Goal: Task Accomplishment & Management: Manage account settings

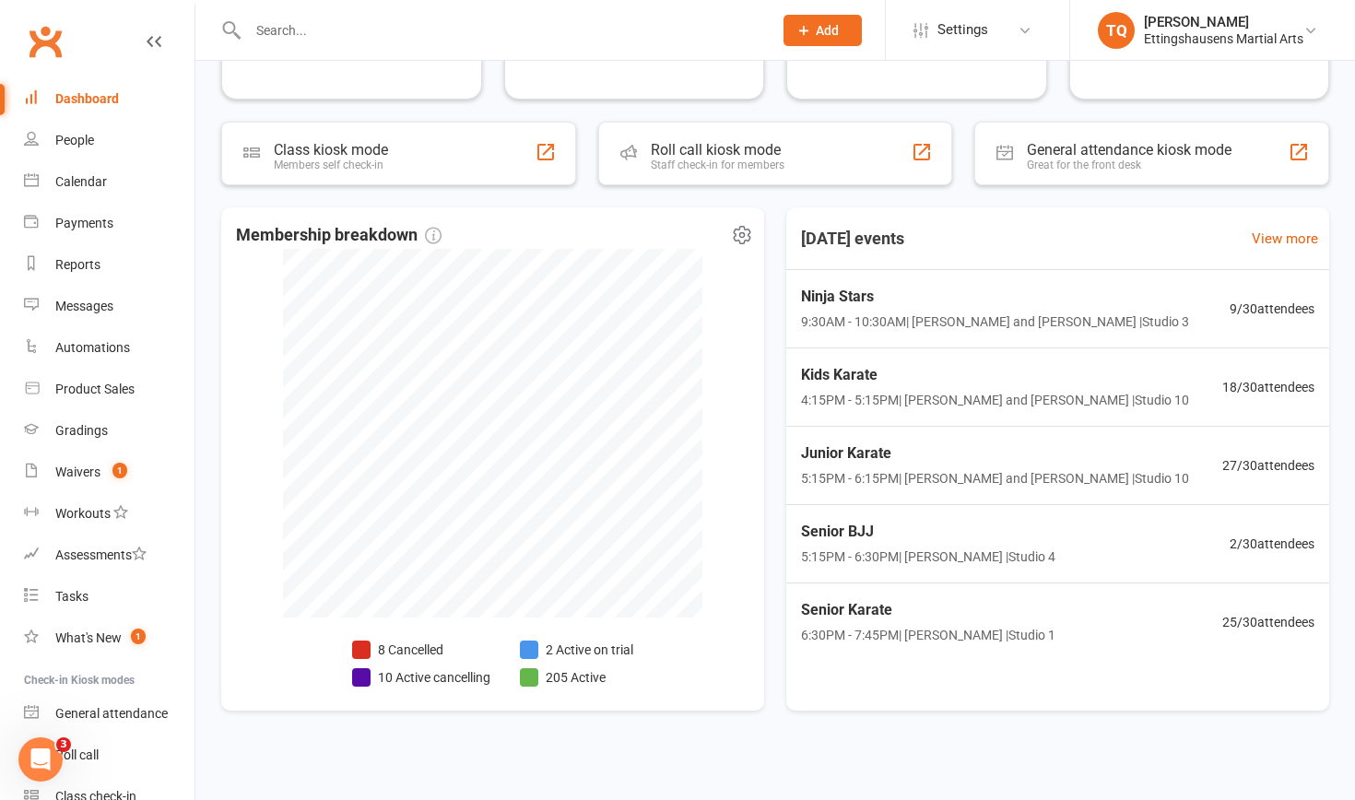
scroll to position [281, 0]
click at [82, 182] on div "Calendar" at bounding box center [81, 181] width 52 height 15
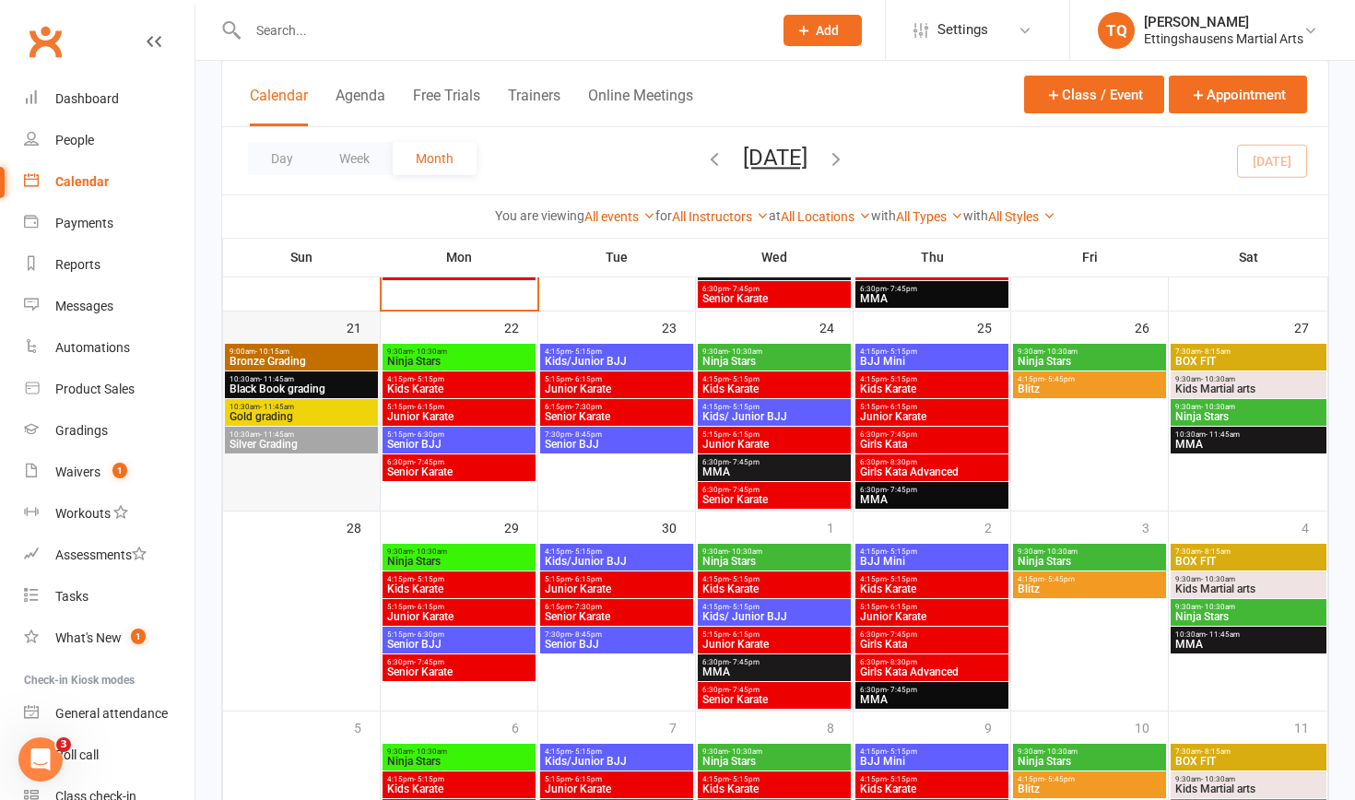
scroll to position [680, 0]
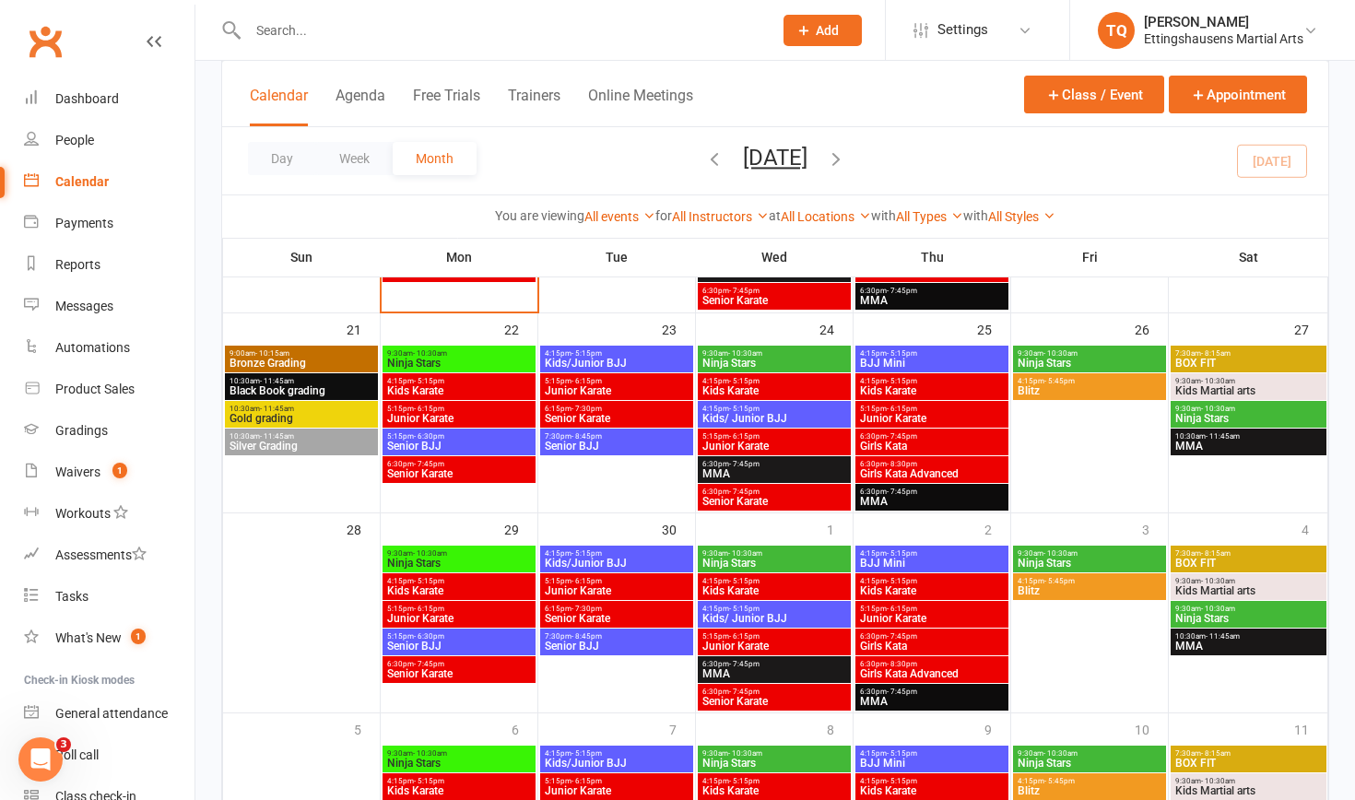
click at [275, 364] on span "Bronze Grading" at bounding box center [302, 363] width 146 height 11
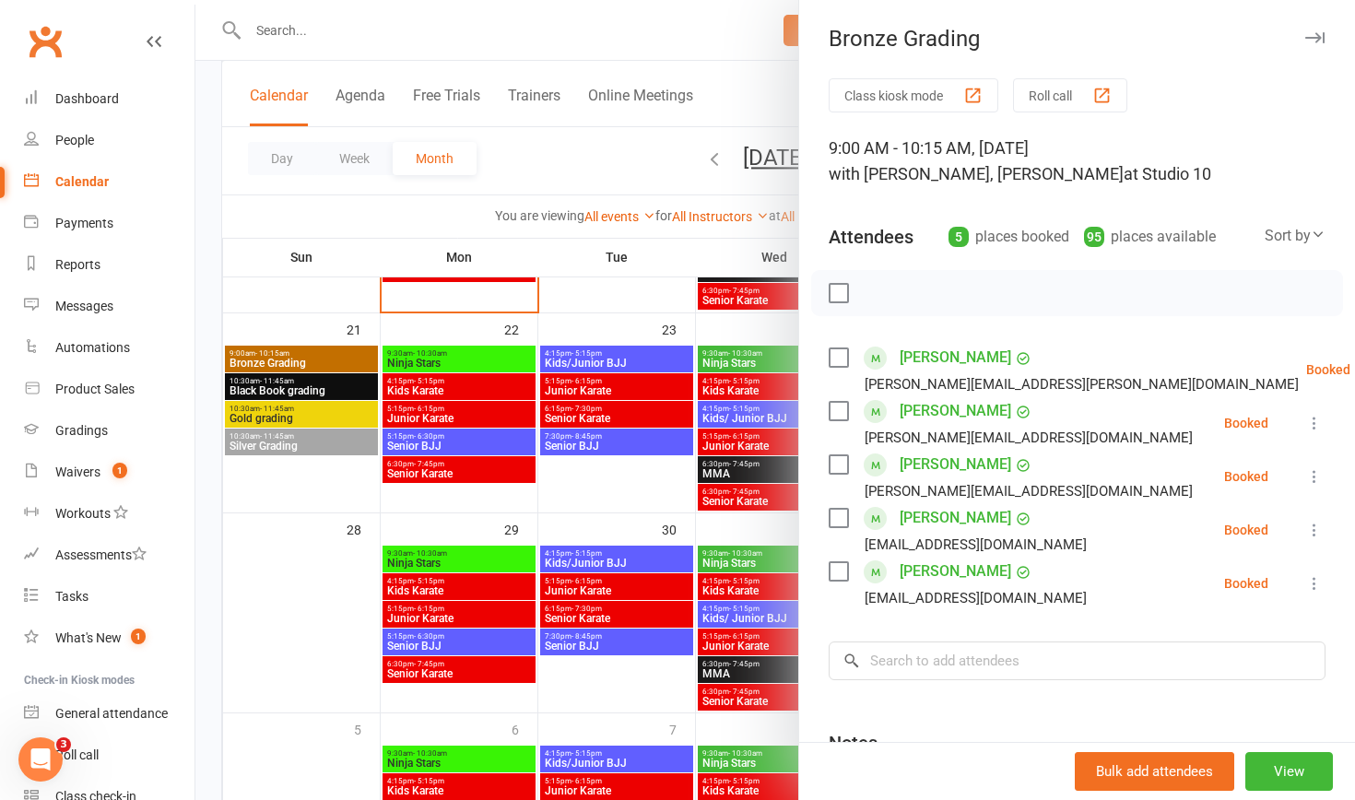
click at [276, 393] on div at bounding box center [775, 400] width 1160 height 800
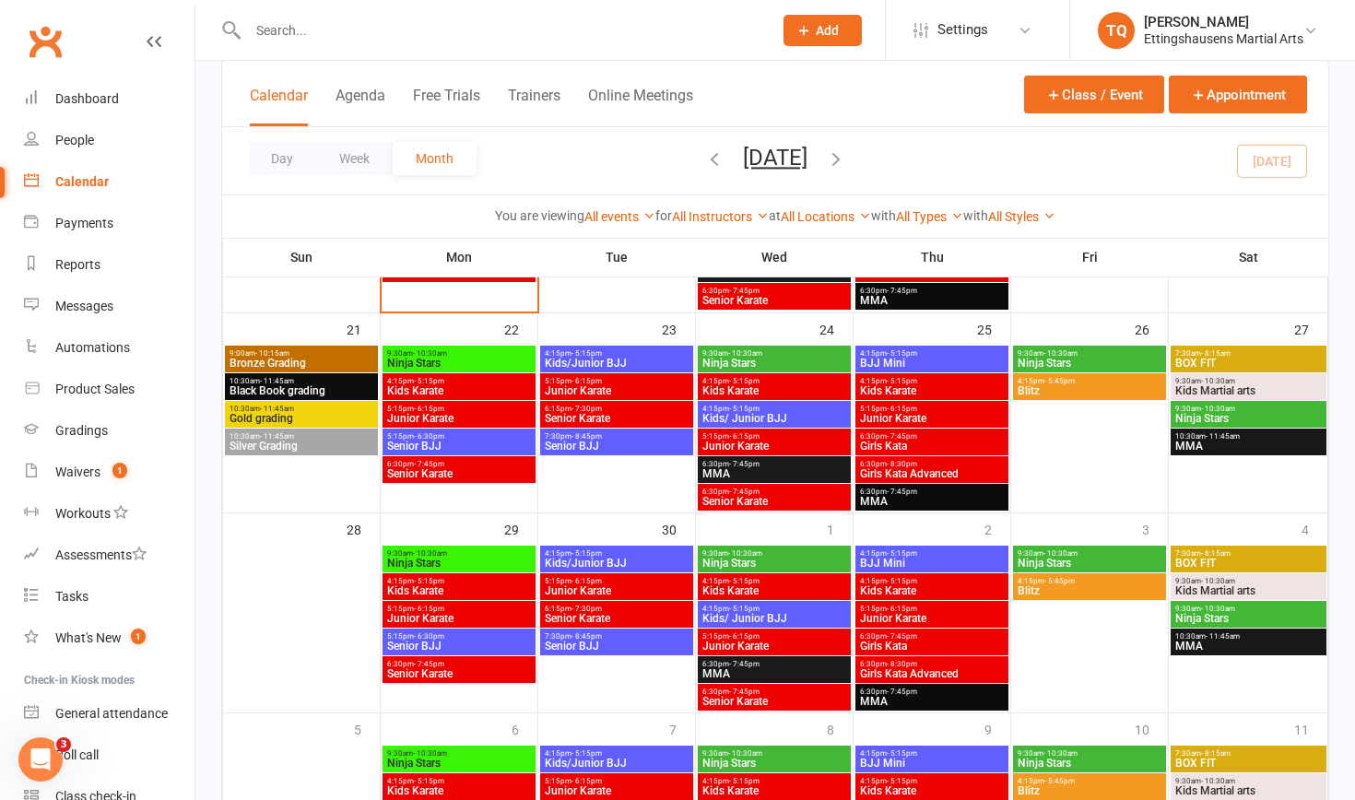
click at [276, 393] on span "Black Book grading" at bounding box center [302, 390] width 146 height 11
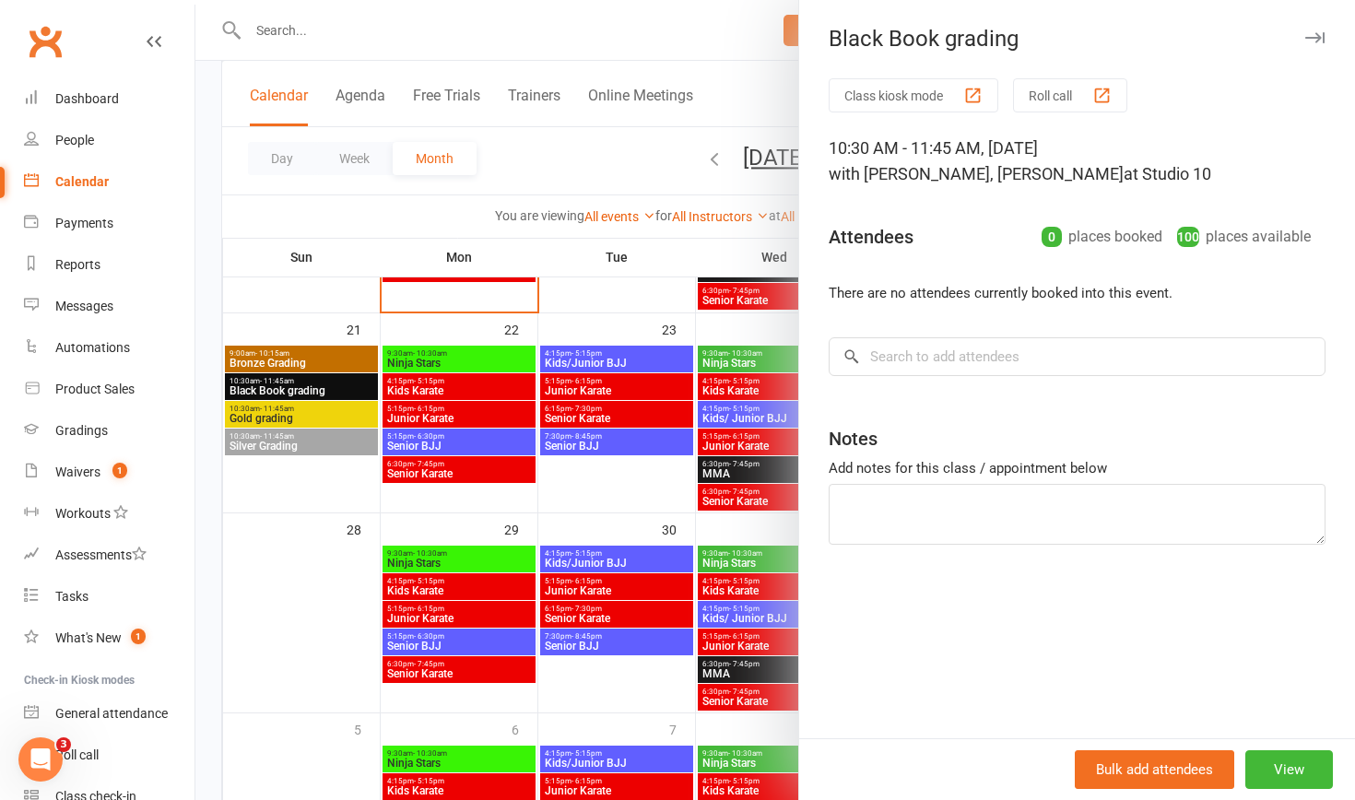
click at [252, 413] on div at bounding box center [775, 400] width 1160 height 800
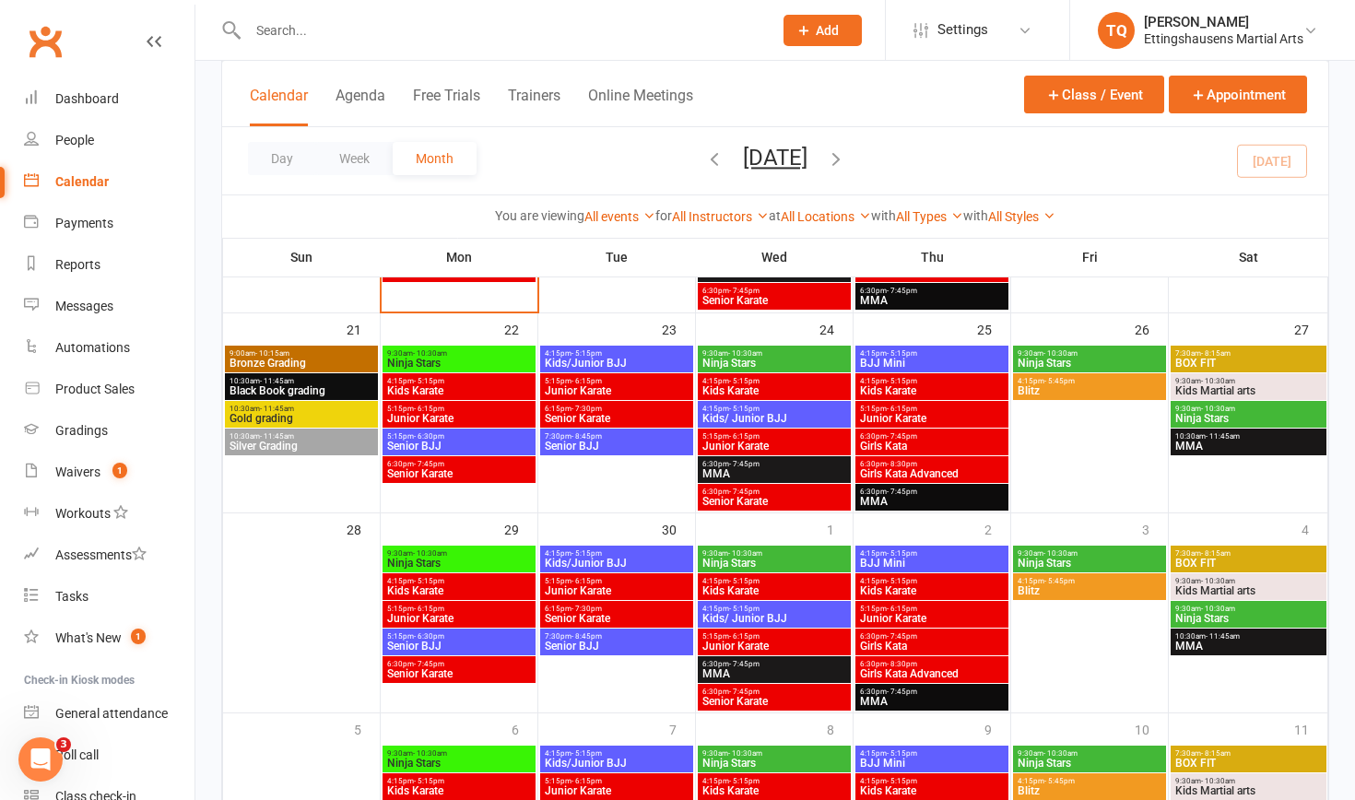
click at [252, 413] on span "Gold grading" at bounding box center [302, 418] width 146 height 11
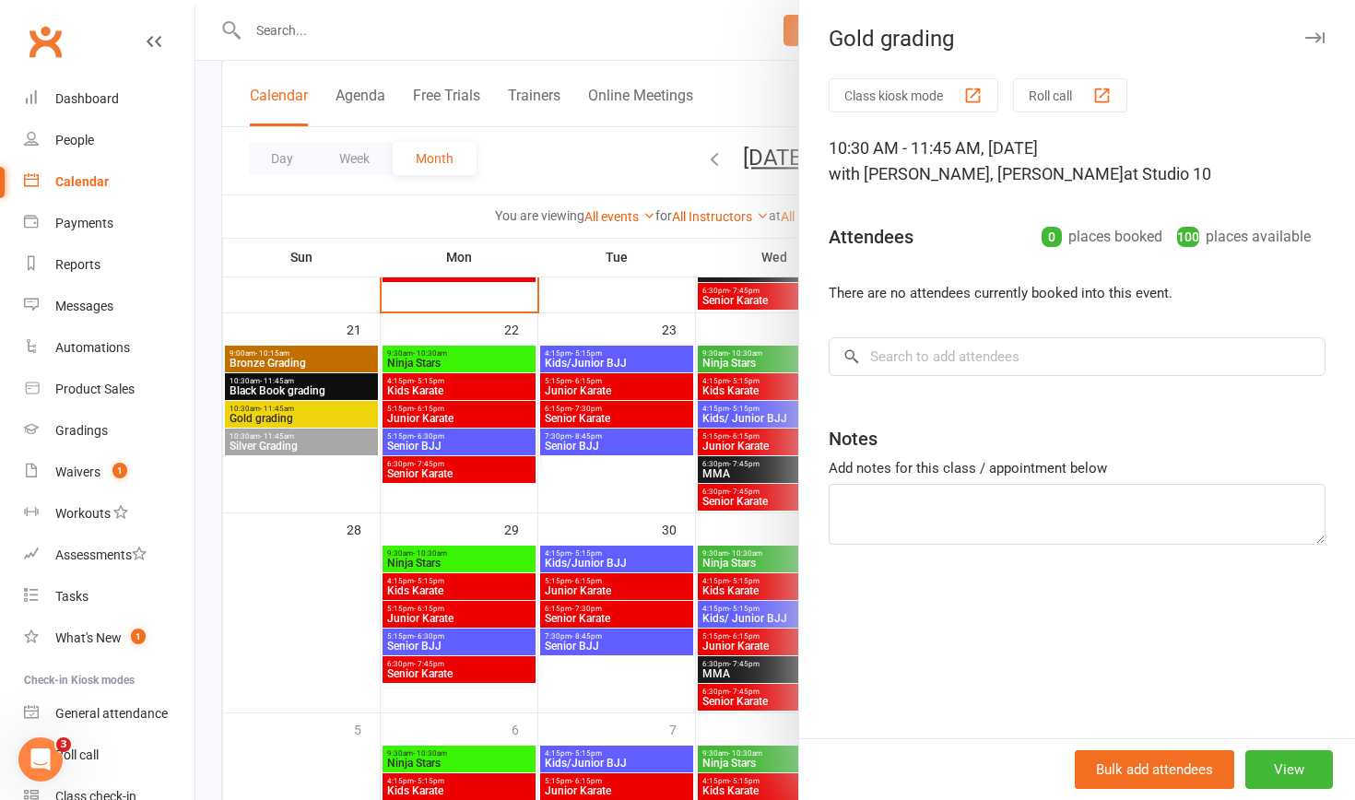
click at [265, 446] on div at bounding box center [775, 400] width 1160 height 800
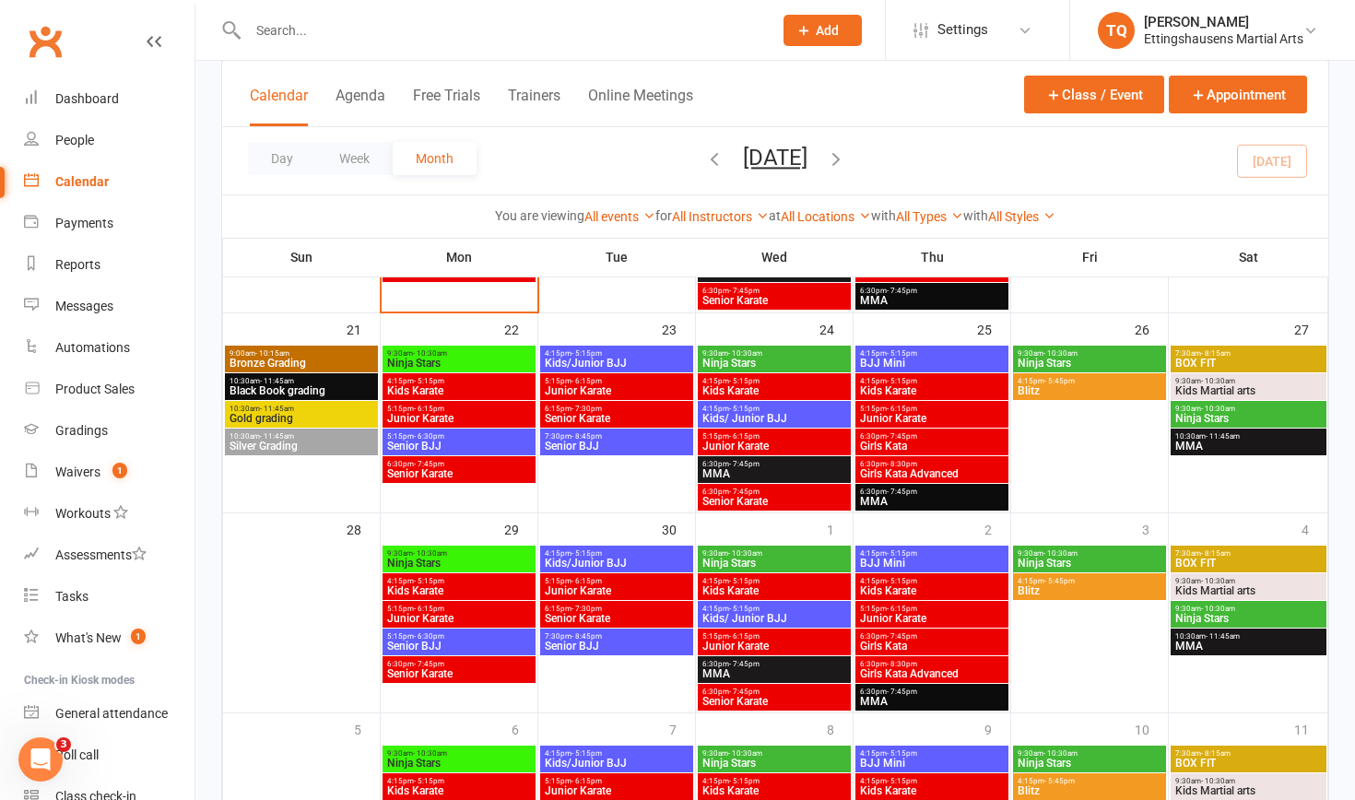
click at [265, 446] on span "Silver Grading" at bounding box center [302, 446] width 146 height 11
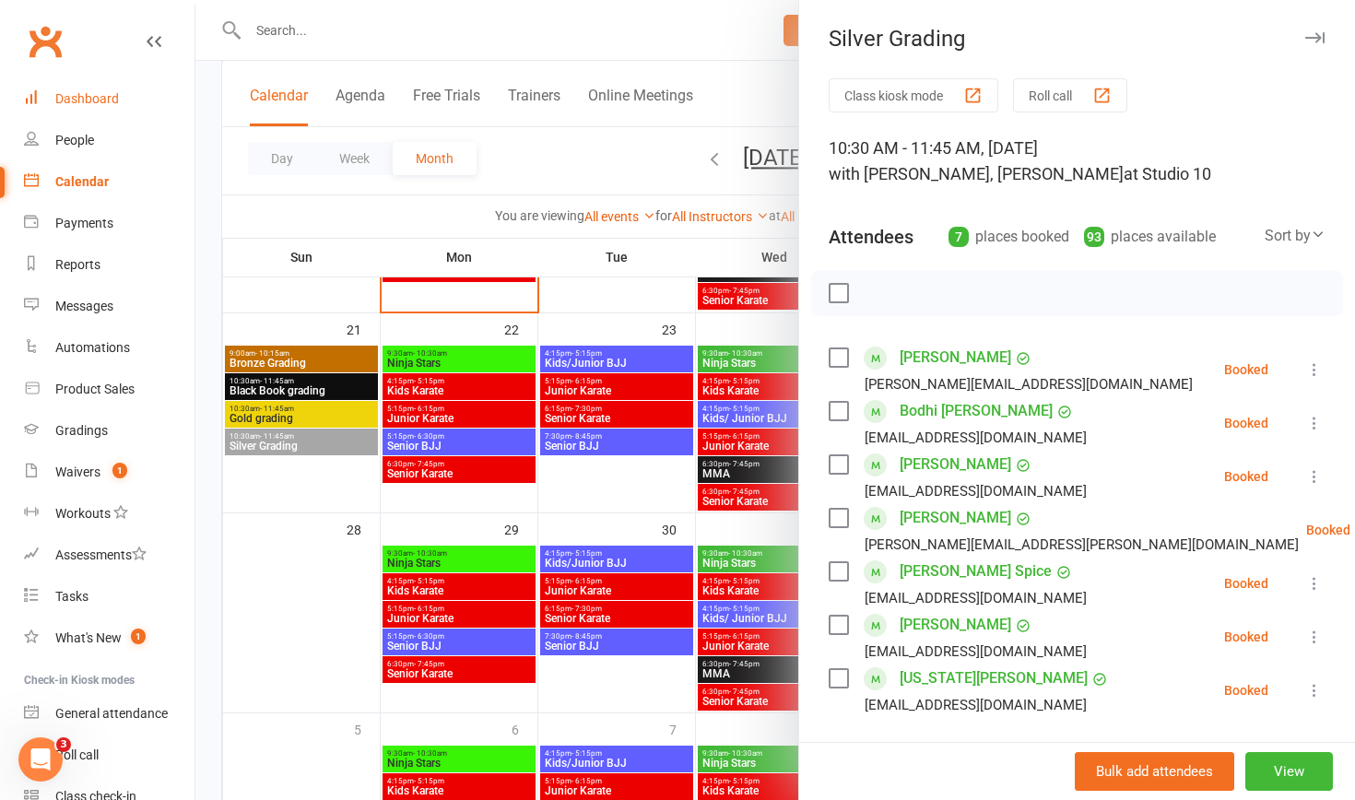
click at [101, 94] on div "Dashboard" at bounding box center [87, 98] width 64 height 15
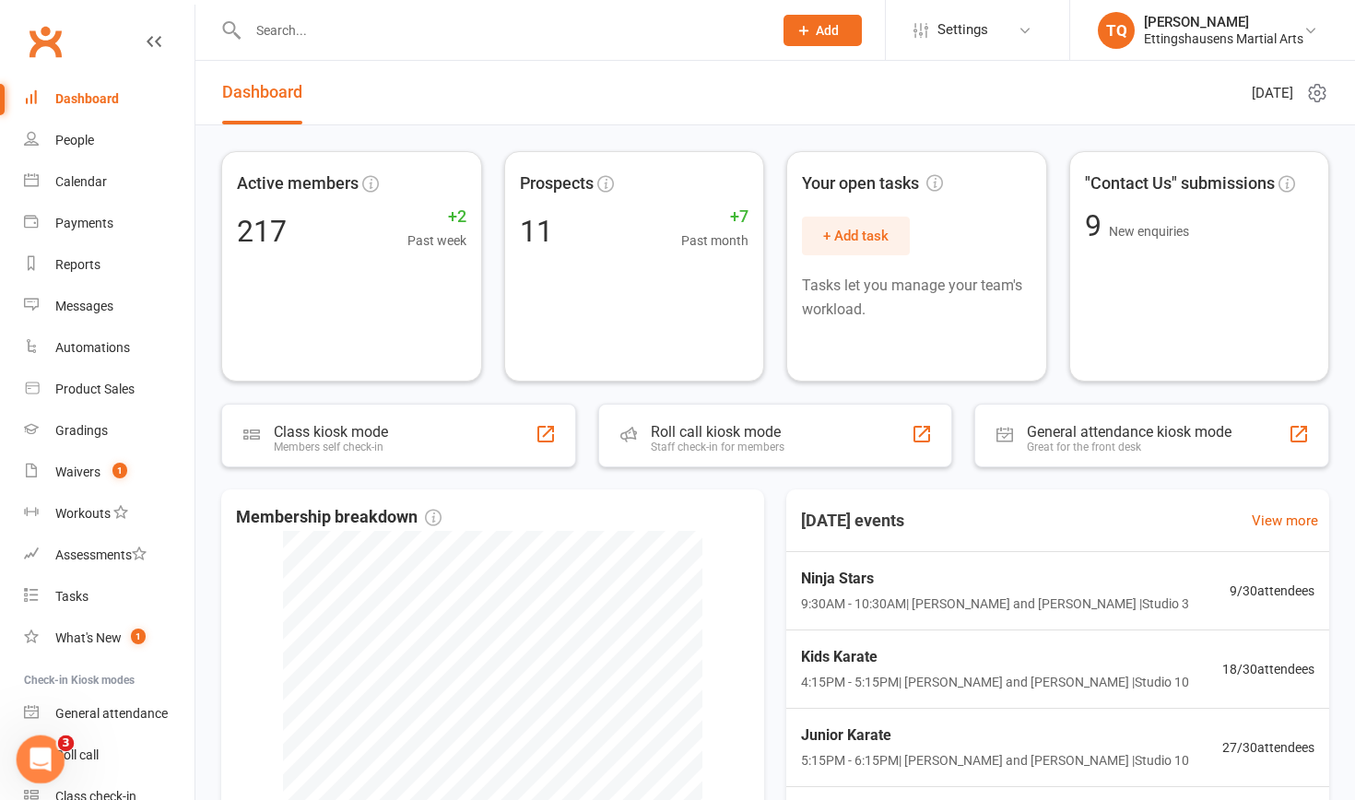
click at [46, 765] on div "Open Intercom Messenger" at bounding box center [37, 756] width 61 height 61
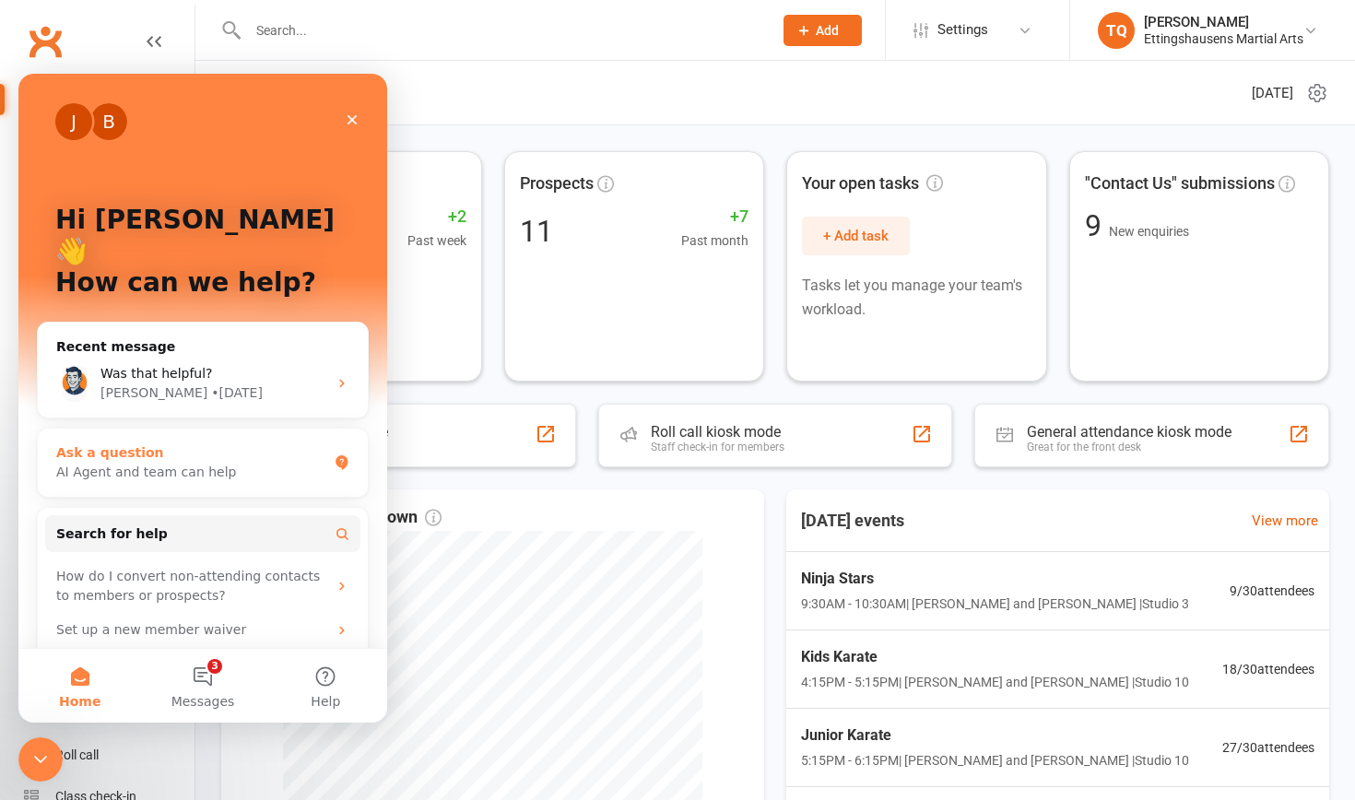
click at [107, 463] on div "AI Agent and team can help" at bounding box center [191, 472] width 271 height 19
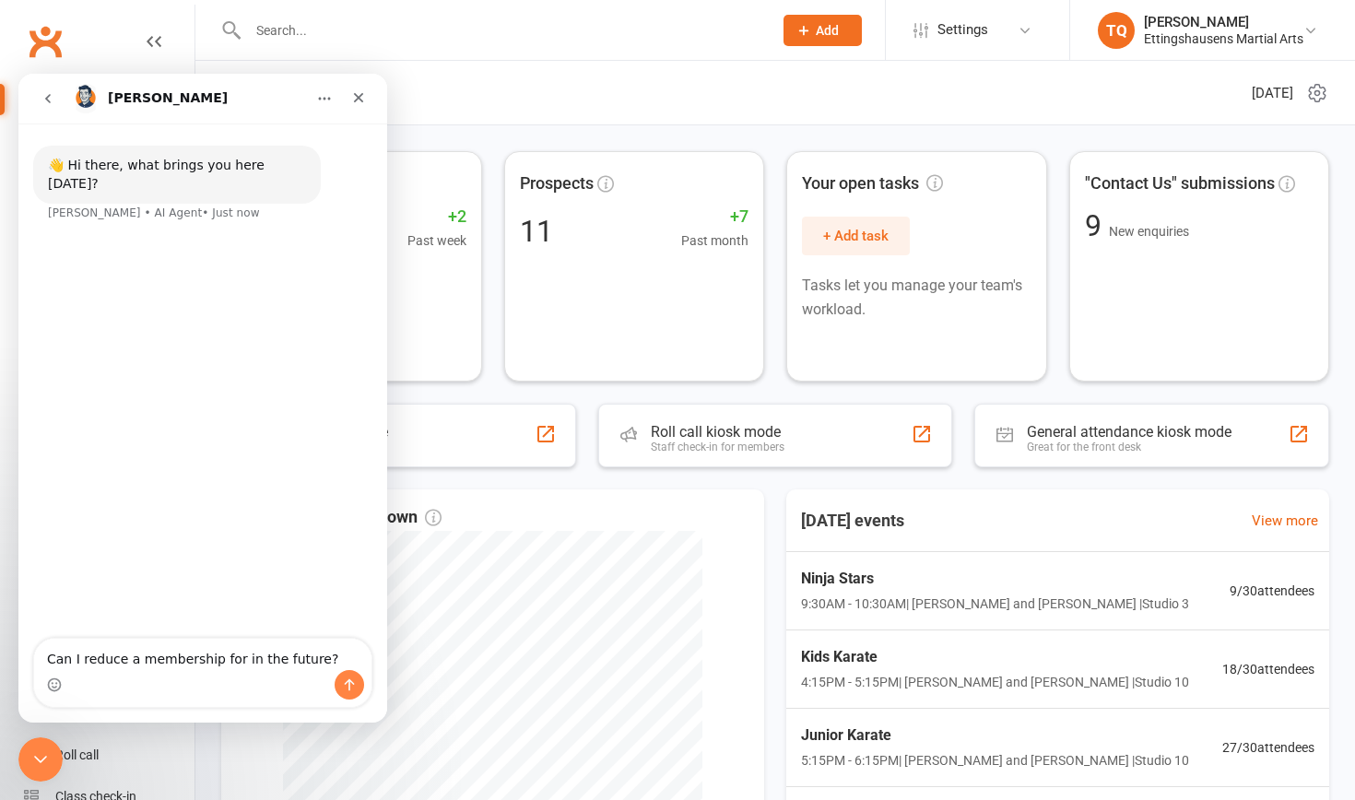
type textarea "Can I reduce a membership for in the future?"
click at [347, 686] on icon "Send a message…" at bounding box center [349, 684] width 15 height 15
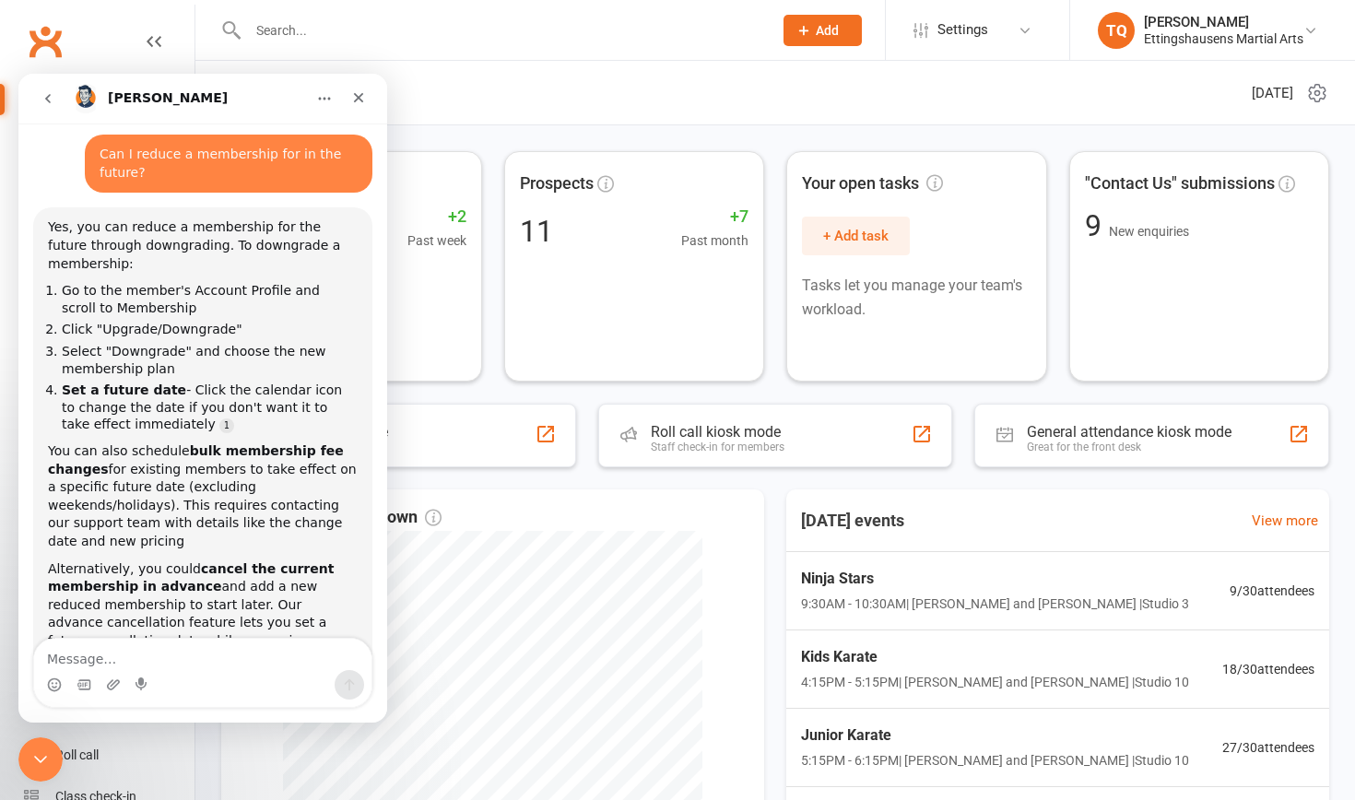
scroll to position [136, 0]
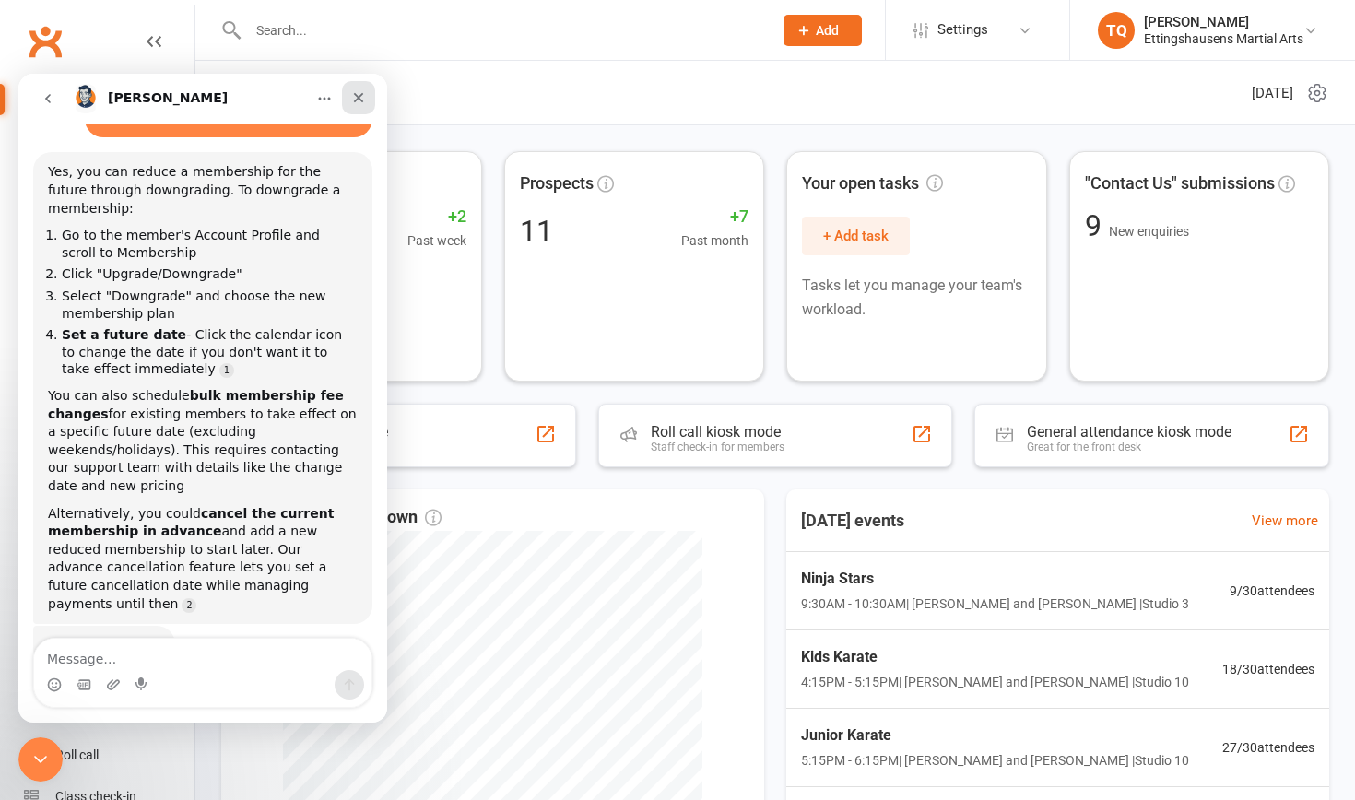
click at [359, 97] on icon "Close" at bounding box center [359, 98] width 10 height 10
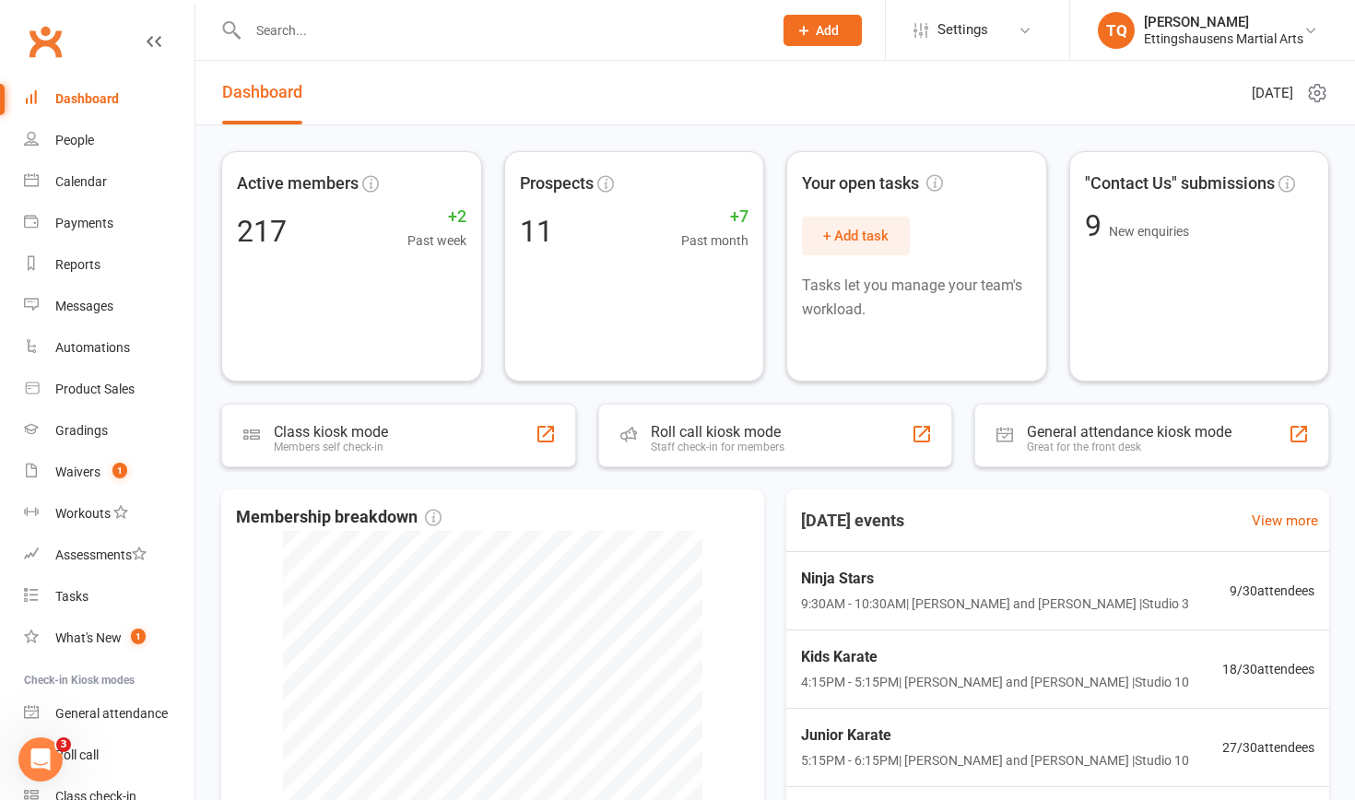
scroll to position [0, 0]
click at [354, 28] on input "text" at bounding box center [500, 31] width 517 height 26
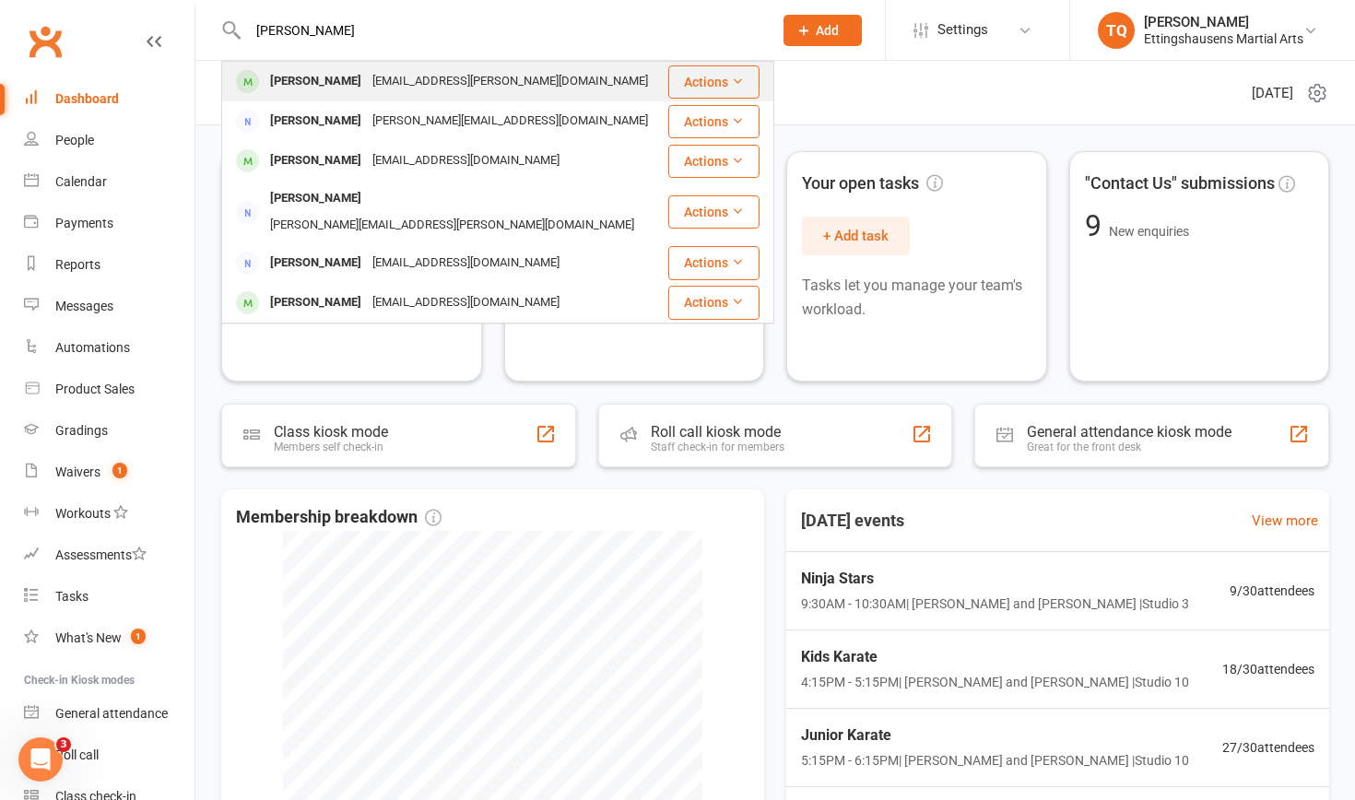
type input "[PERSON_NAME]"
click at [367, 87] on div "[EMAIL_ADDRESS][PERSON_NAME][DOMAIN_NAME]" at bounding box center [510, 81] width 287 height 27
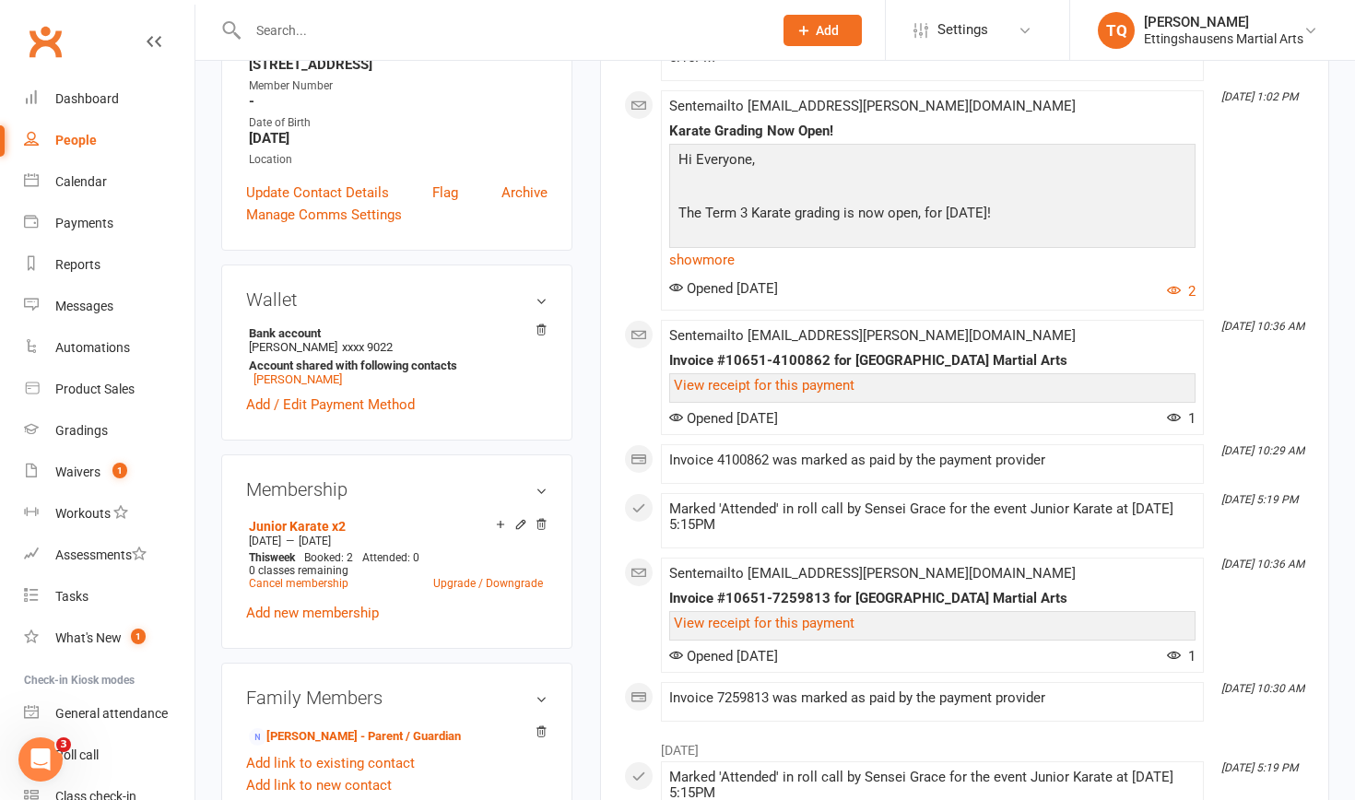
scroll to position [386, 0]
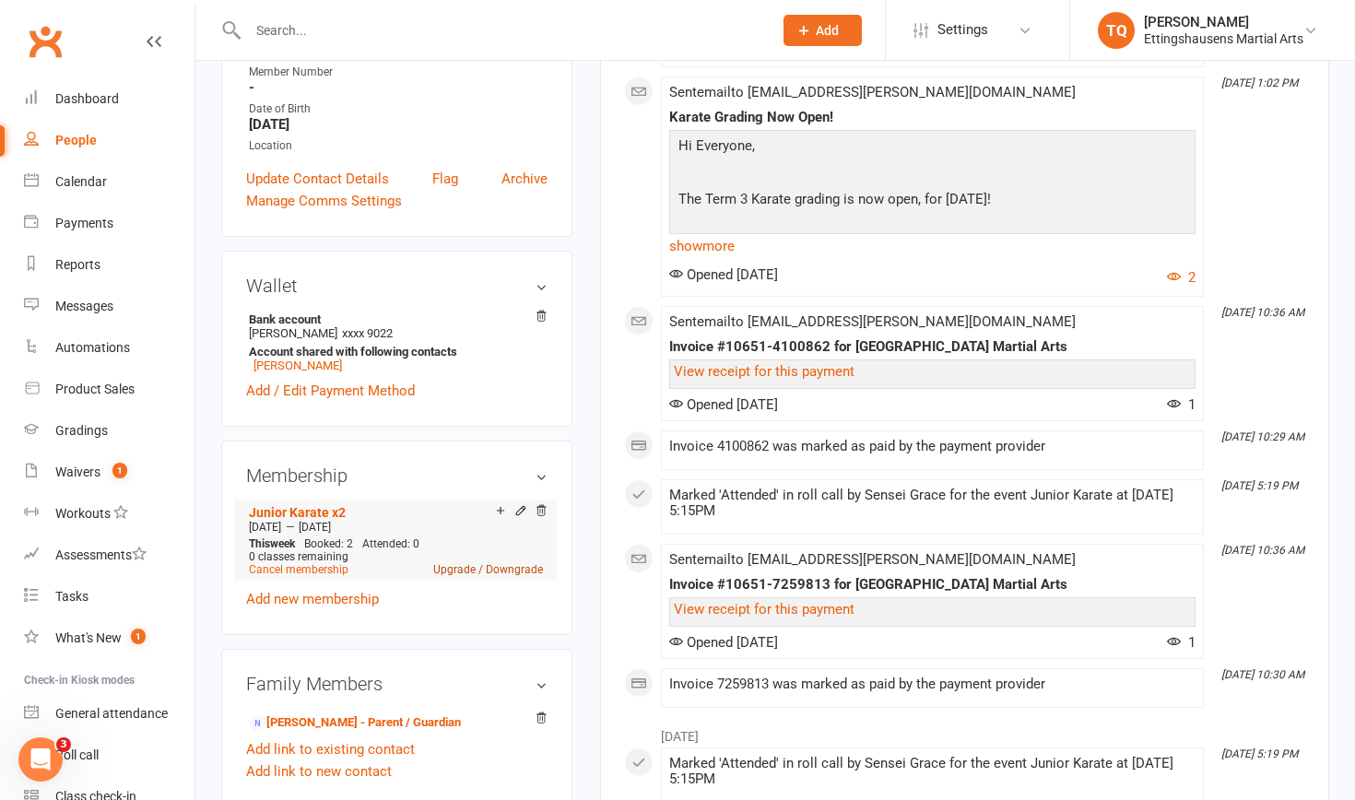
click at [516, 563] on link "Upgrade / Downgrade" at bounding box center [488, 569] width 110 height 13
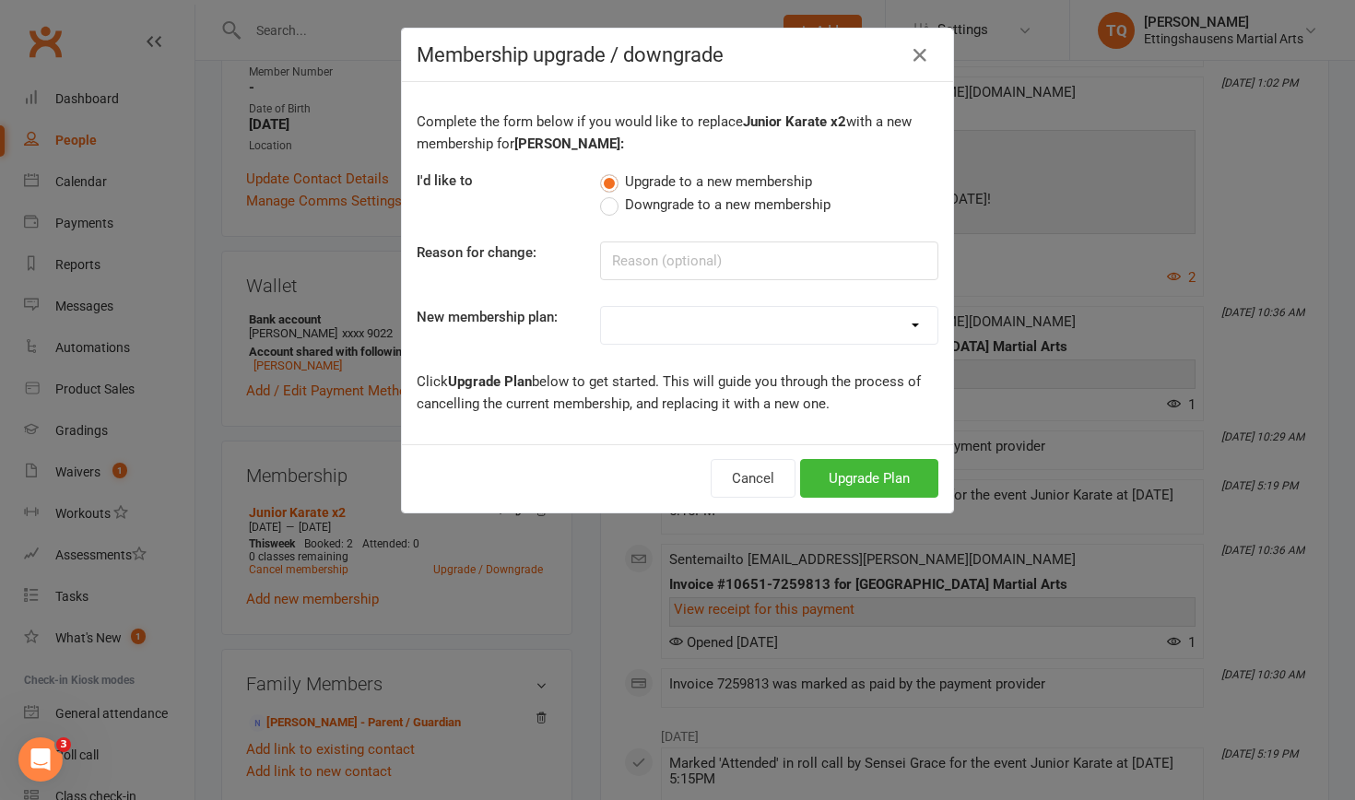
click at [612, 204] on label "Downgrade to a new membership" at bounding box center [715, 205] width 230 height 22
click at [612, 194] on input "Downgrade to a new membership" at bounding box center [606, 194] width 12 height 0
click at [651, 265] on input at bounding box center [769, 260] width 338 height 39
type input "Away on Holiday"
select select "10"
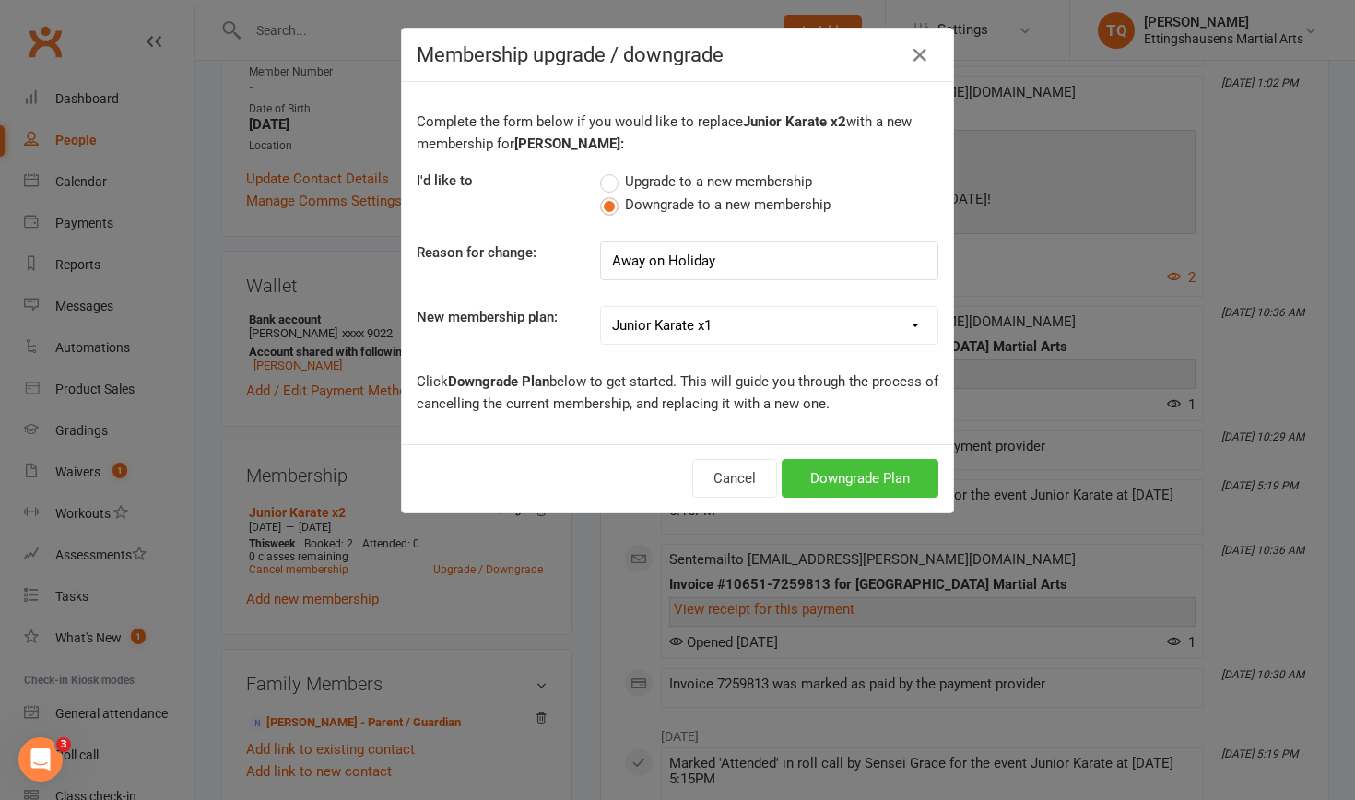
click at [825, 482] on button "Downgrade Plan" at bounding box center [860, 478] width 157 height 39
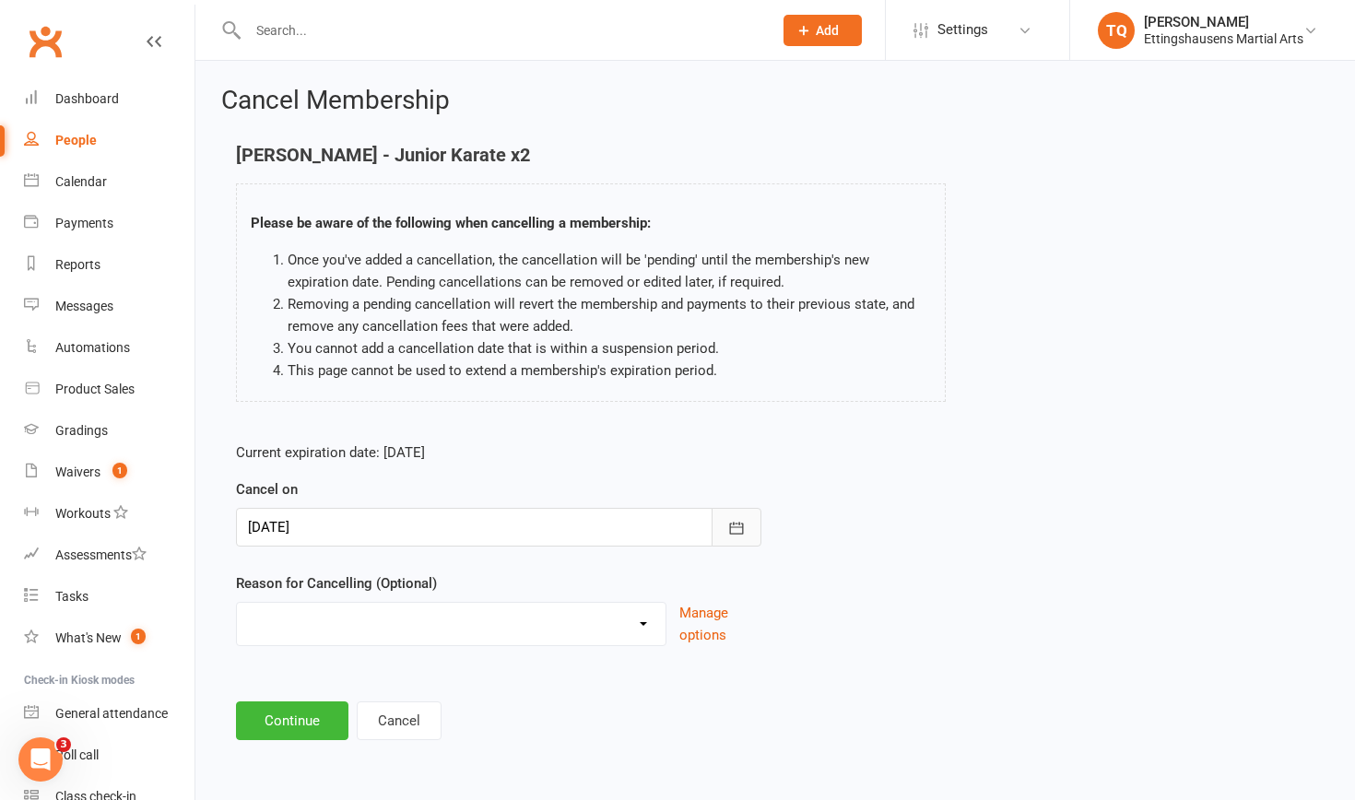
click at [737, 527] on icon "button" at bounding box center [736, 528] width 18 height 18
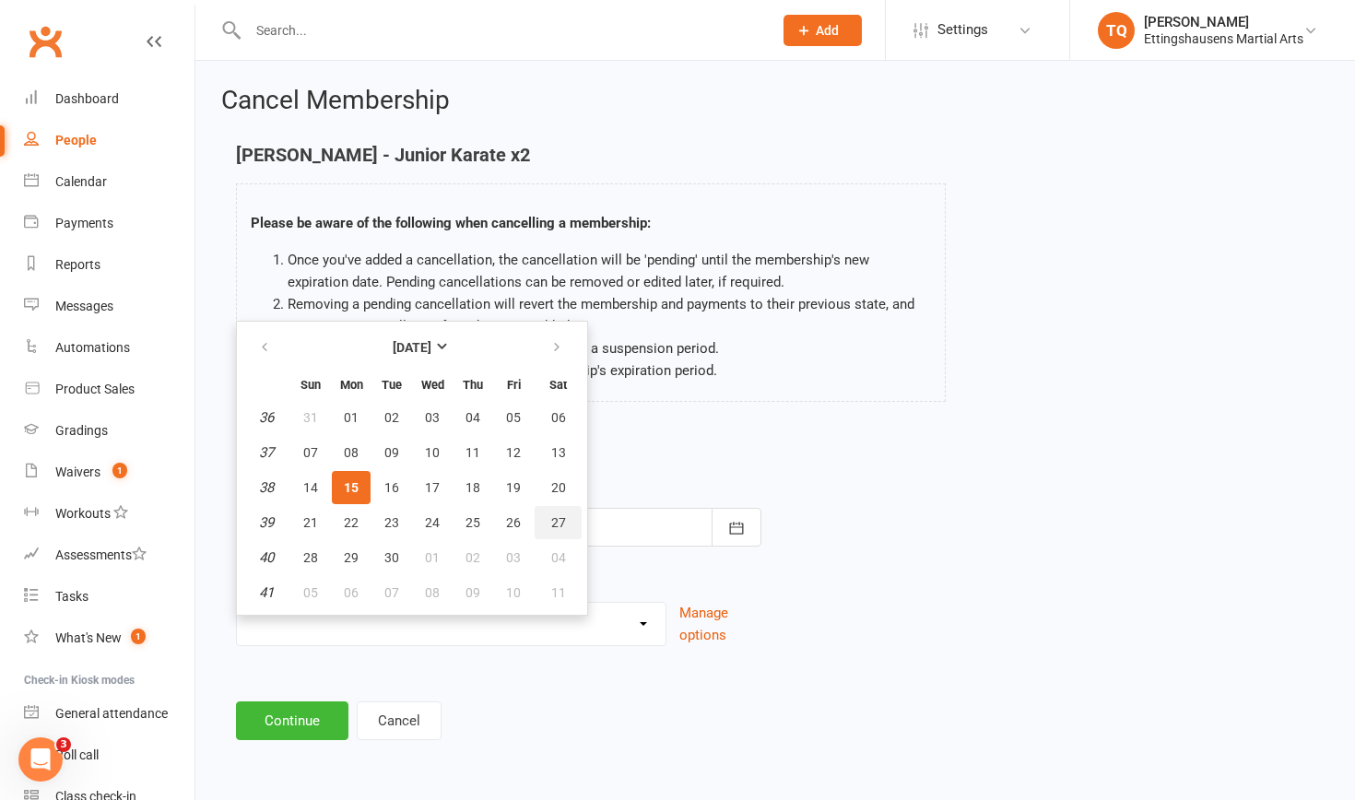
click at [561, 521] on span "27" at bounding box center [558, 522] width 15 height 15
type input "[DATE]"
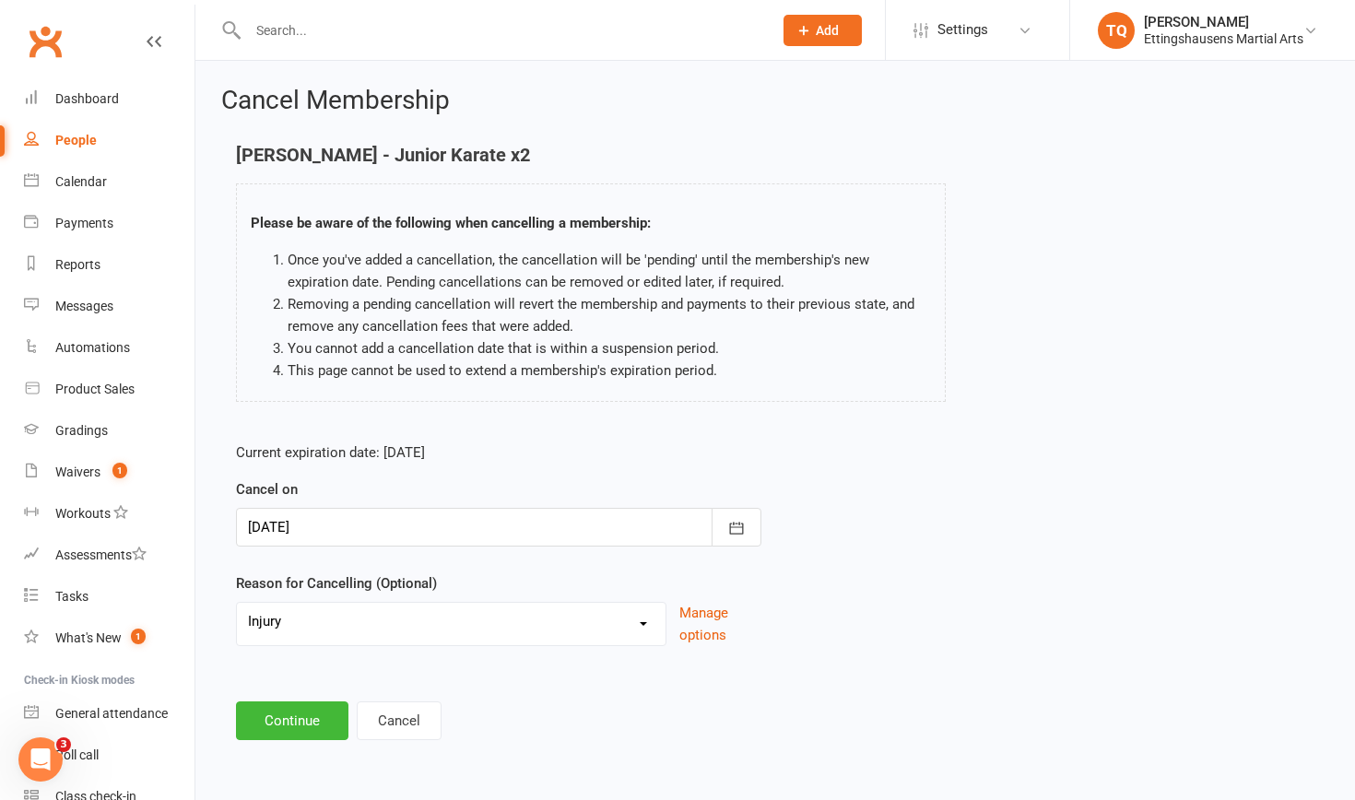
select select "0"
click at [295, 716] on button "Continue" at bounding box center [292, 720] width 112 height 39
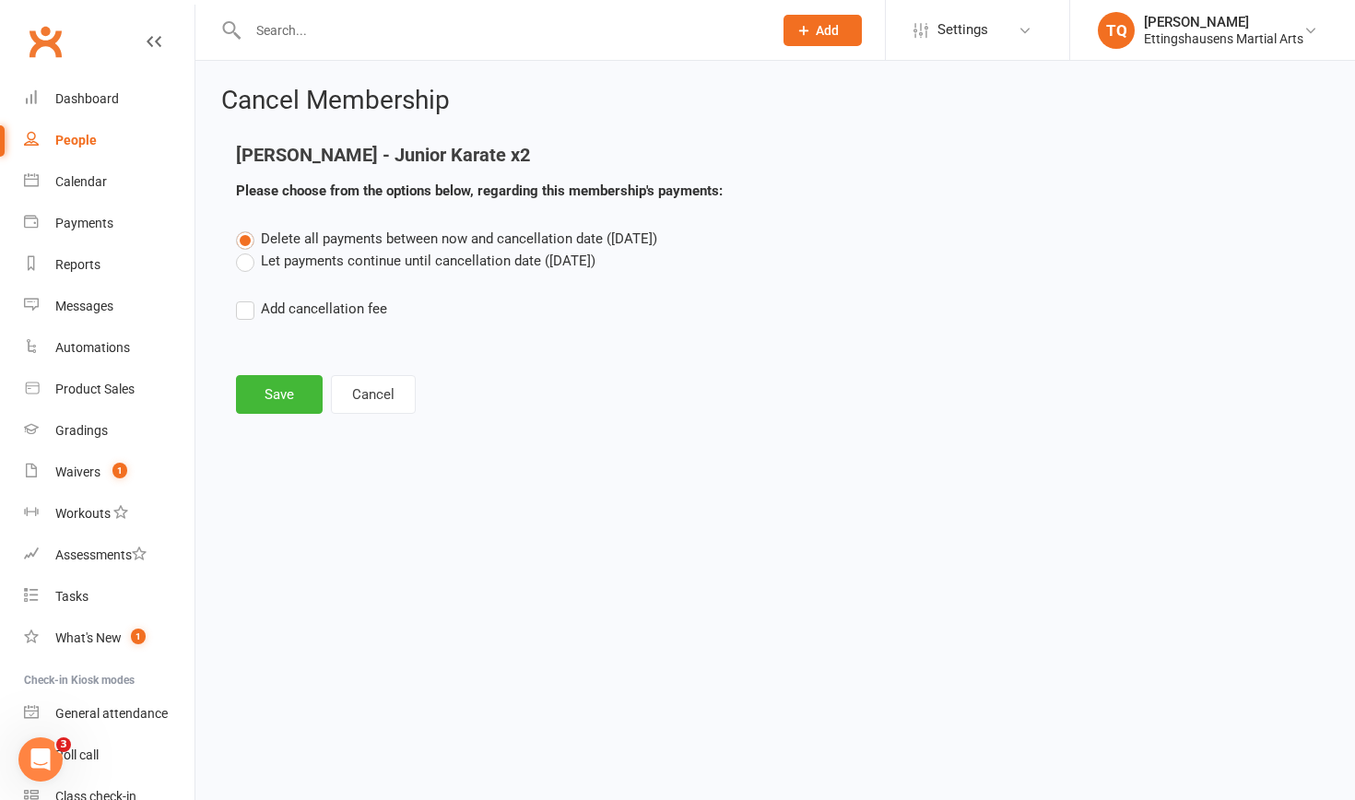
click at [247, 263] on label "Let payments continue until cancellation date ([DATE])" at bounding box center [415, 261] width 359 height 22
click at [247, 250] on input "Let payments continue until cancellation date ([DATE])" at bounding box center [242, 250] width 12 height 0
click at [281, 395] on button "Save" at bounding box center [279, 394] width 87 height 39
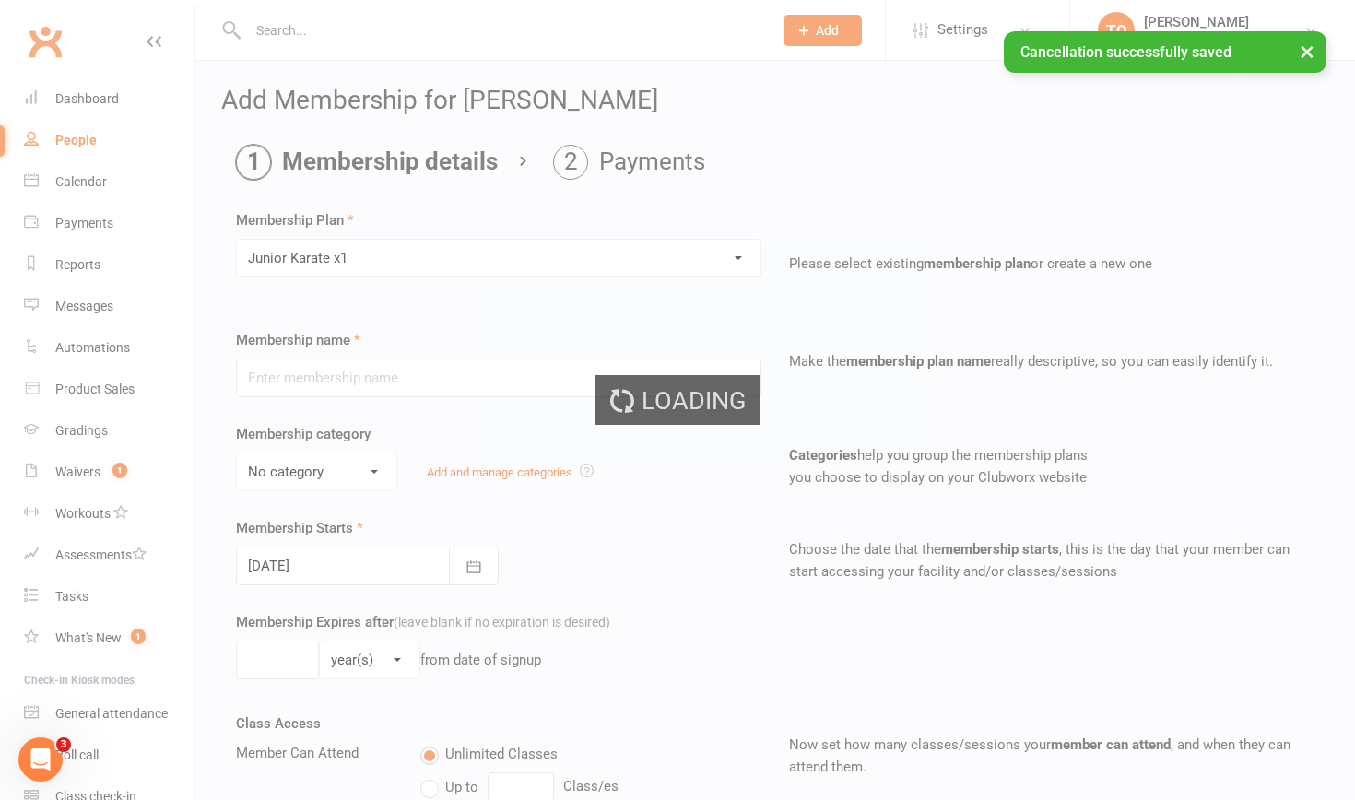
type input "Junior Karate x1"
select select "6"
type input "1"
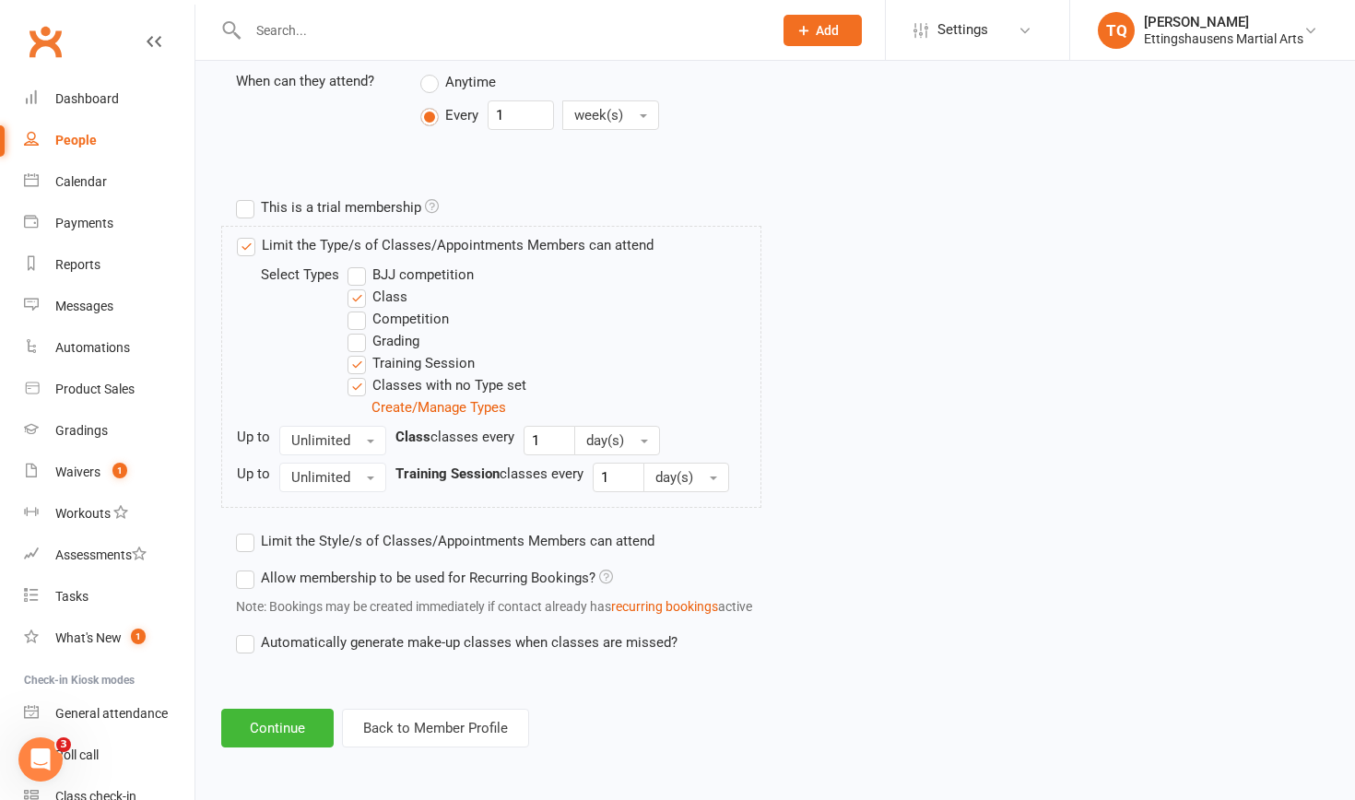
scroll to position [780, 0]
click at [278, 710] on button "Continue" at bounding box center [277, 728] width 112 height 39
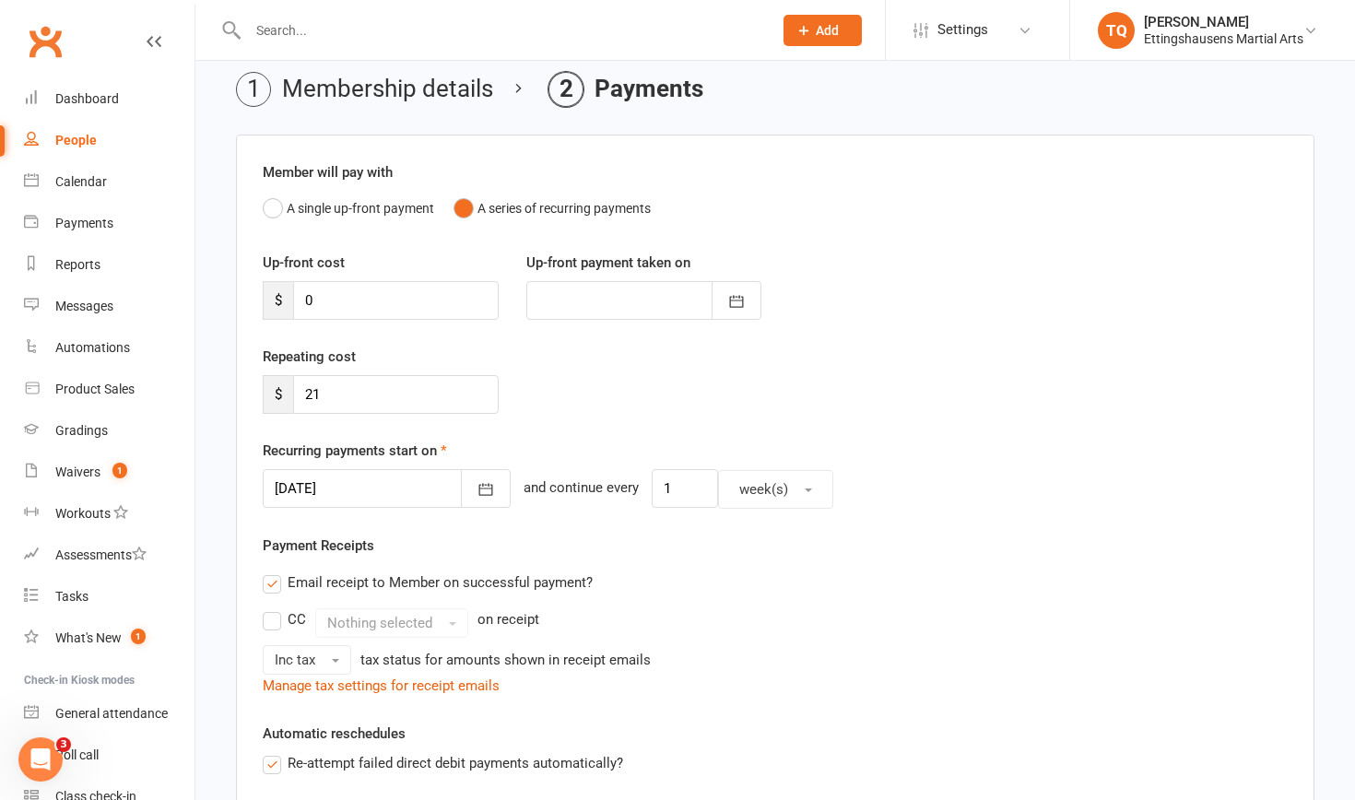
scroll to position [74, 0]
click at [477, 491] on icon "button" at bounding box center [486, 488] width 18 height 18
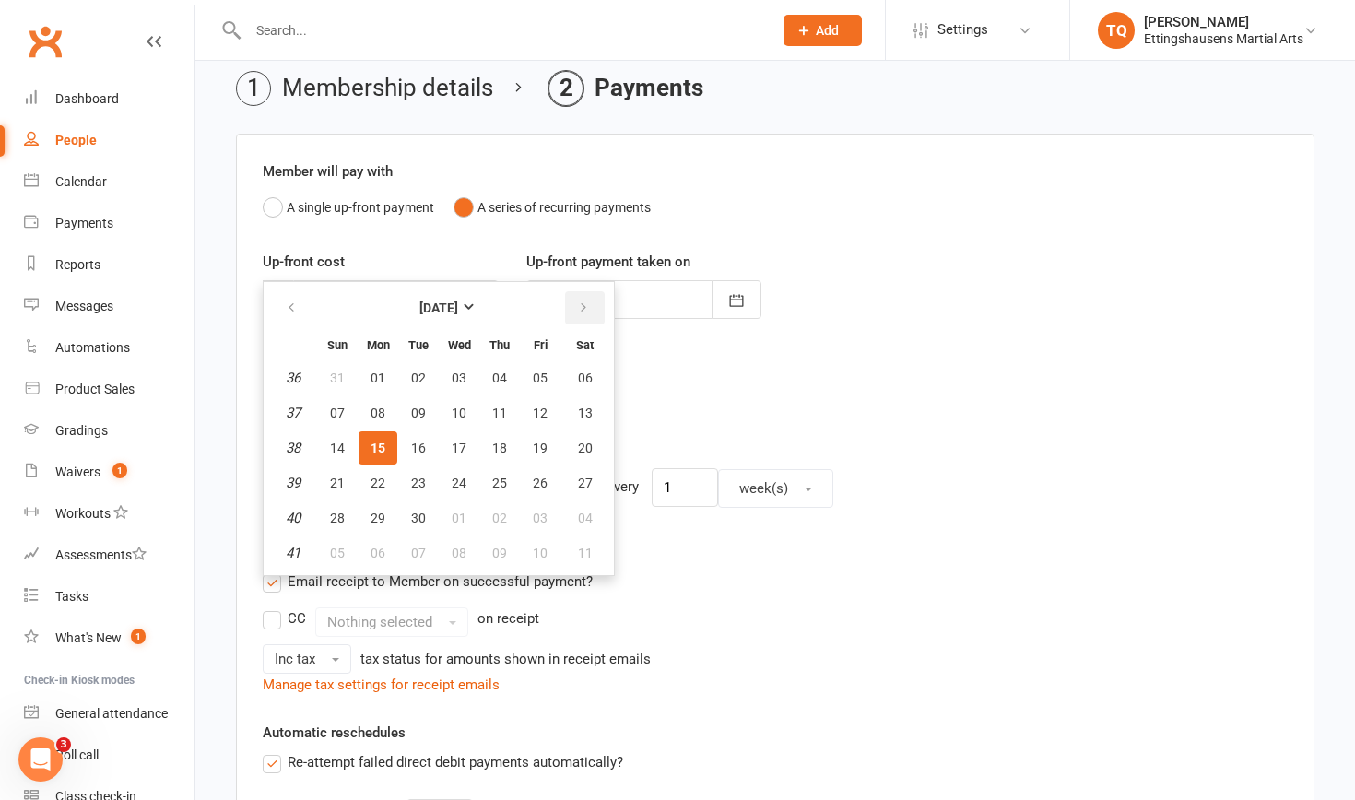
click at [584, 307] on icon "button" at bounding box center [583, 307] width 13 height 15
click at [379, 449] on span "13" at bounding box center [378, 448] width 15 height 15
type input "[DATE]"
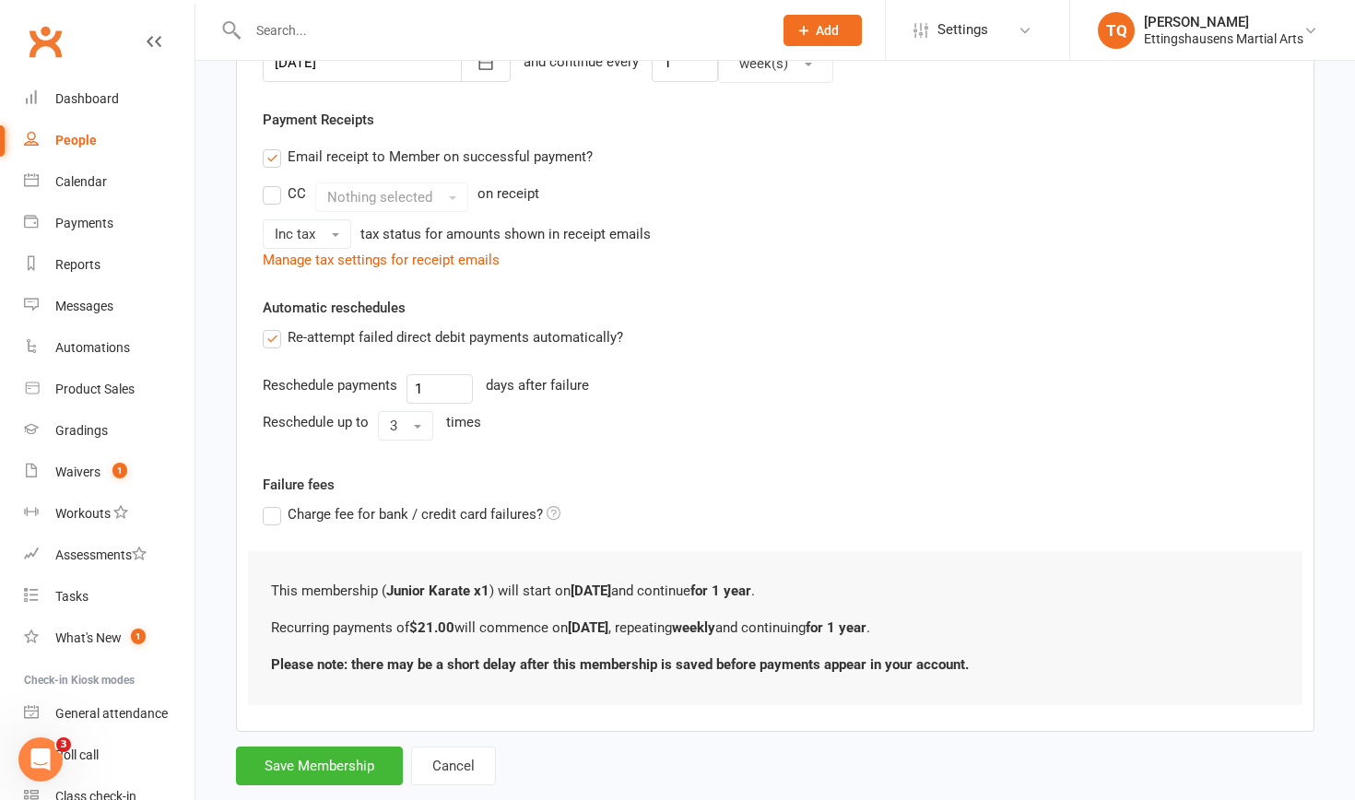
scroll to position [500, 0]
click at [271, 514] on label "Charge fee for bank / credit card failures?" at bounding box center [412, 513] width 298 height 22
click at [271, 502] on input "Charge fee for bank / credit card failures?" at bounding box center [412, 502] width 298 height 0
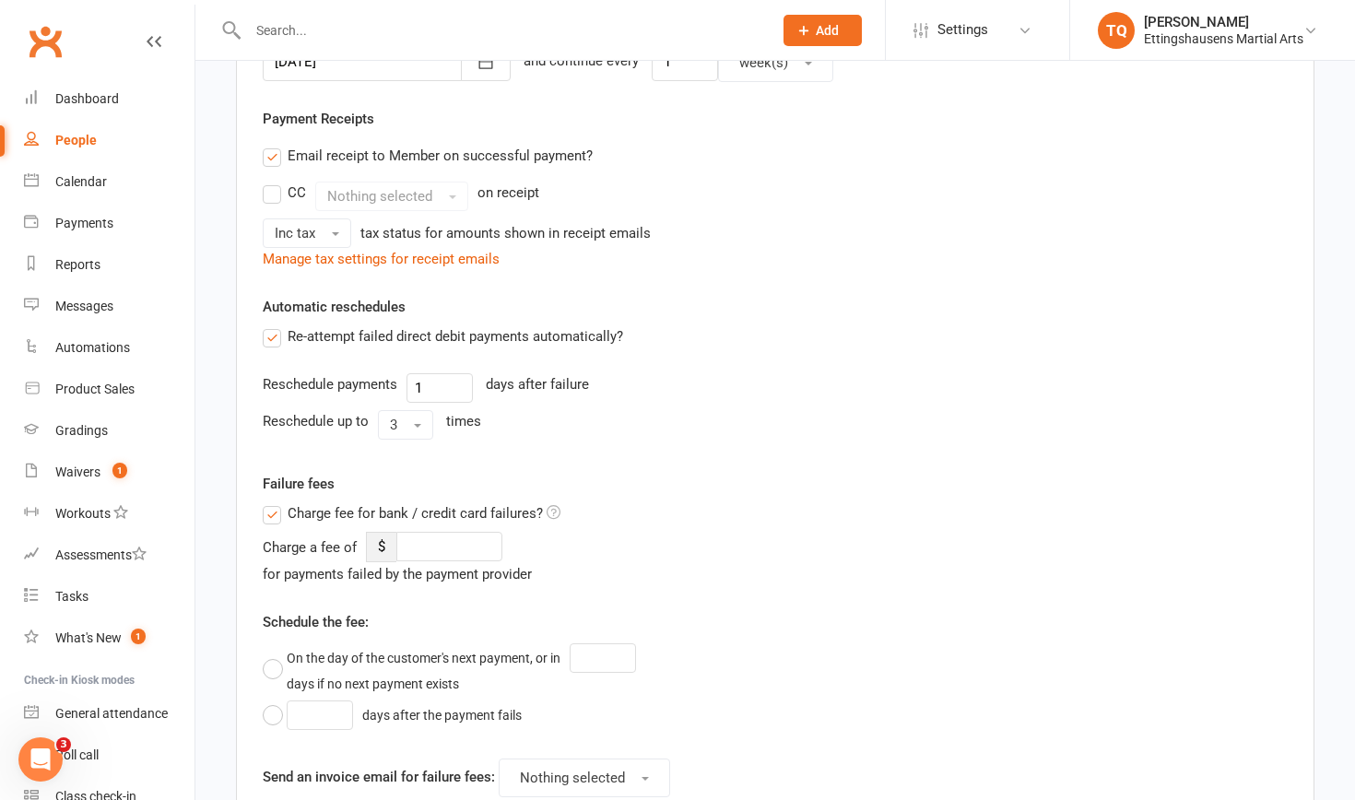
click at [272, 516] on label "Charge fee for bank / credit card failures?" at bounding box center [412, 513] width 298 height 22
click at [272, 502] on input "Charge fee for bank / credit card failures?" at bounding box center [412, 502] width 298 height 0
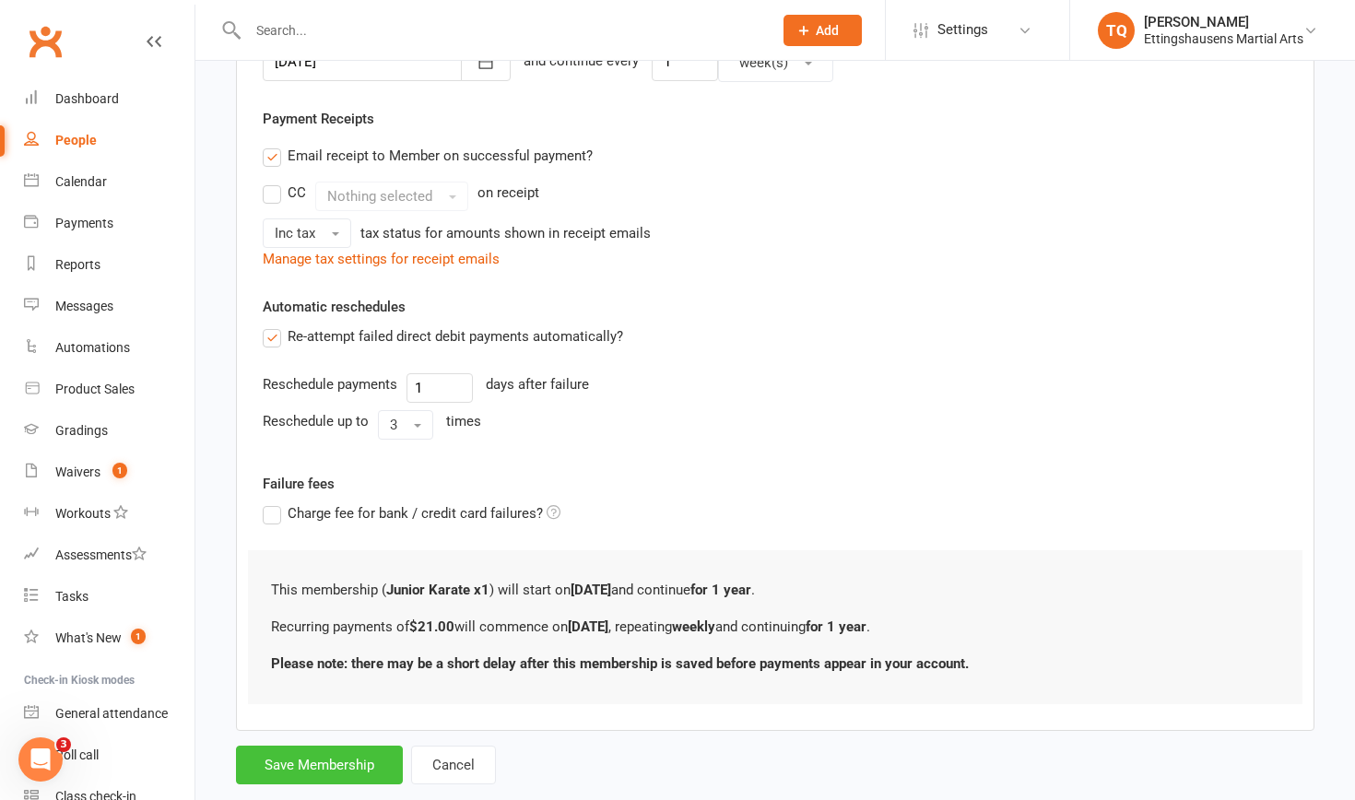
click at [303, 766] on button "Save Membership" at bounding box center [319, 765] width 167 height 39
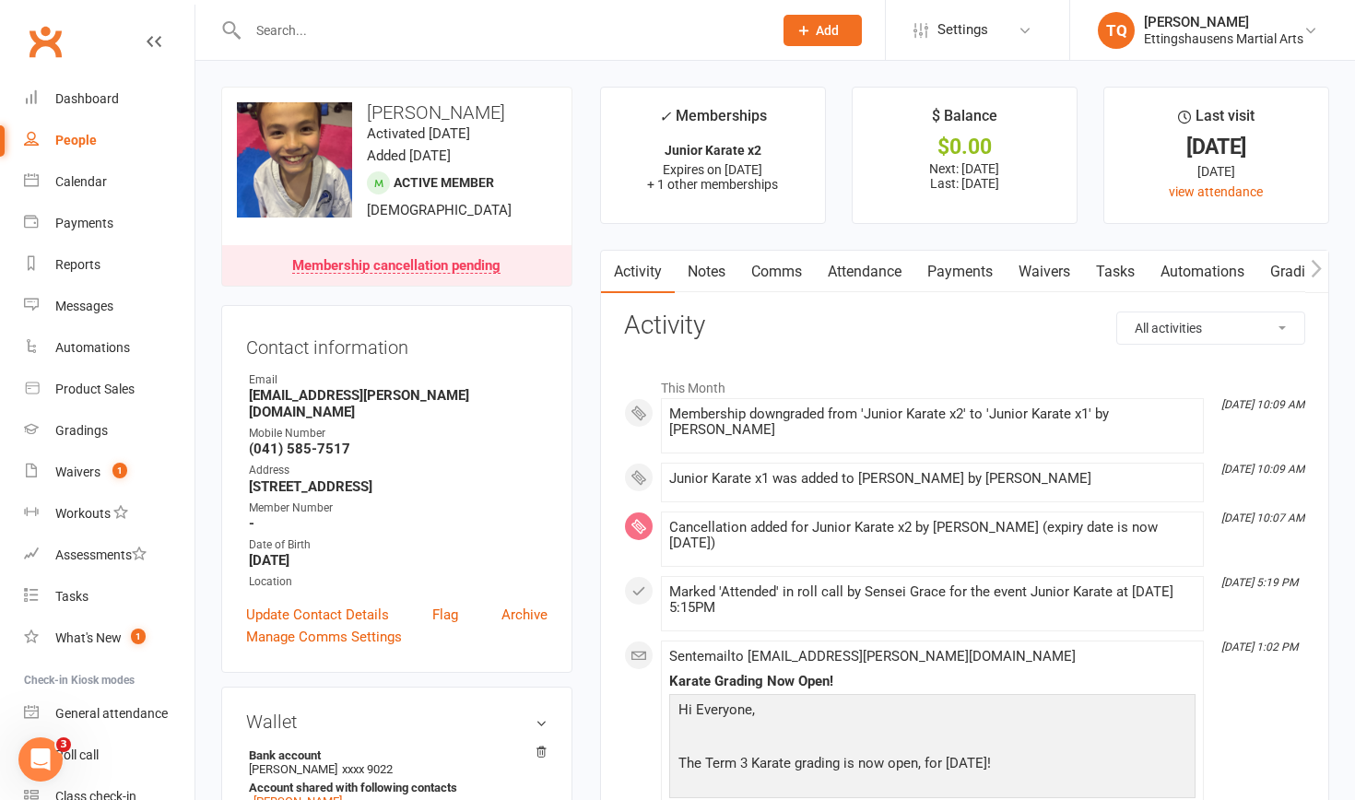
click at [949, 272] on link "Payments" at bounding box center [959, 272] width 91 height 42
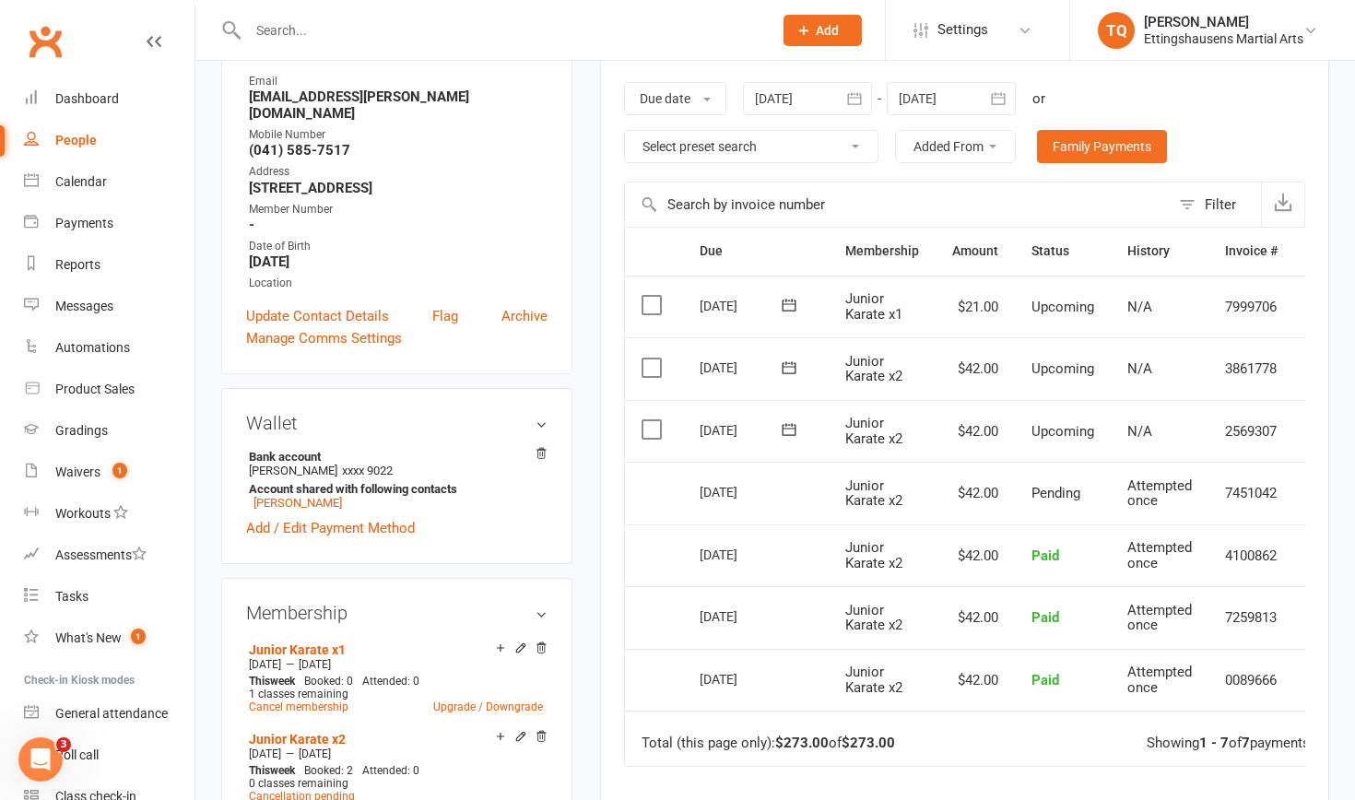
scroll to position [0, 328]
click at [77, 474] on div "Waivers" at bounding box center [77, 472] width 45 height 15
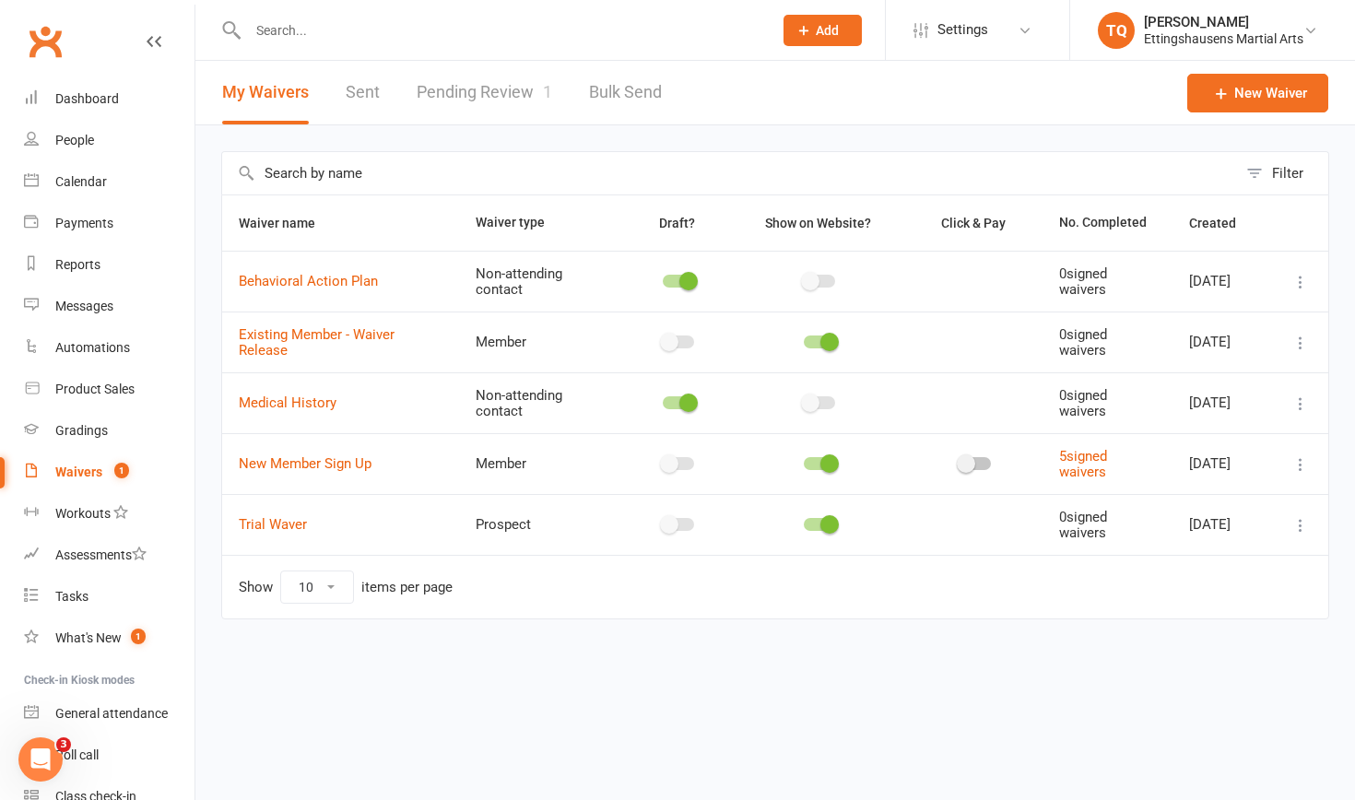
click at [87, 489] on link "Waivers 1" at bounding box center [109, 472] width 171 height 41
click at [511, 98] on link "Pending Review 1" at bounding box center [484, 93] width 135 height 64
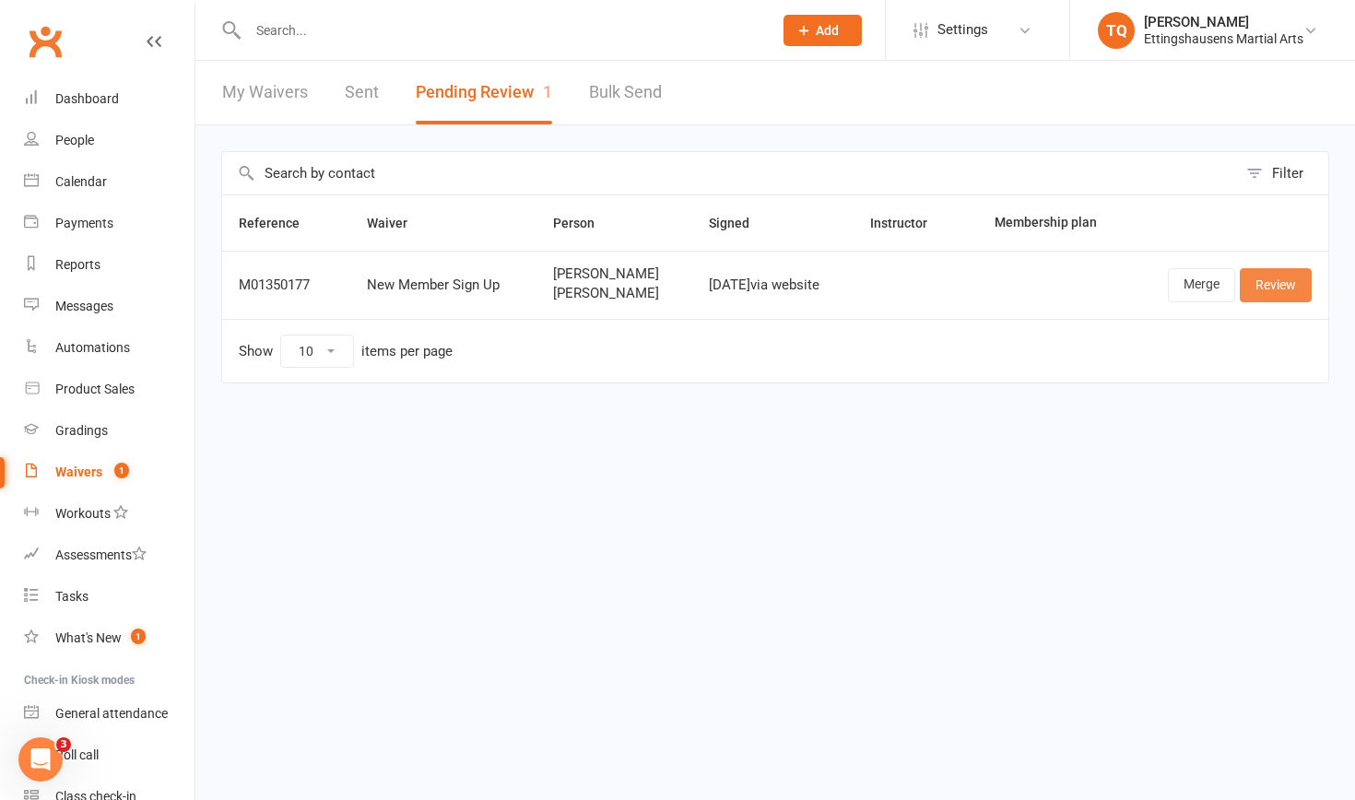
click at [1295, 278] on link "Review" at bounding box center [1276, 284] width 72 height 33
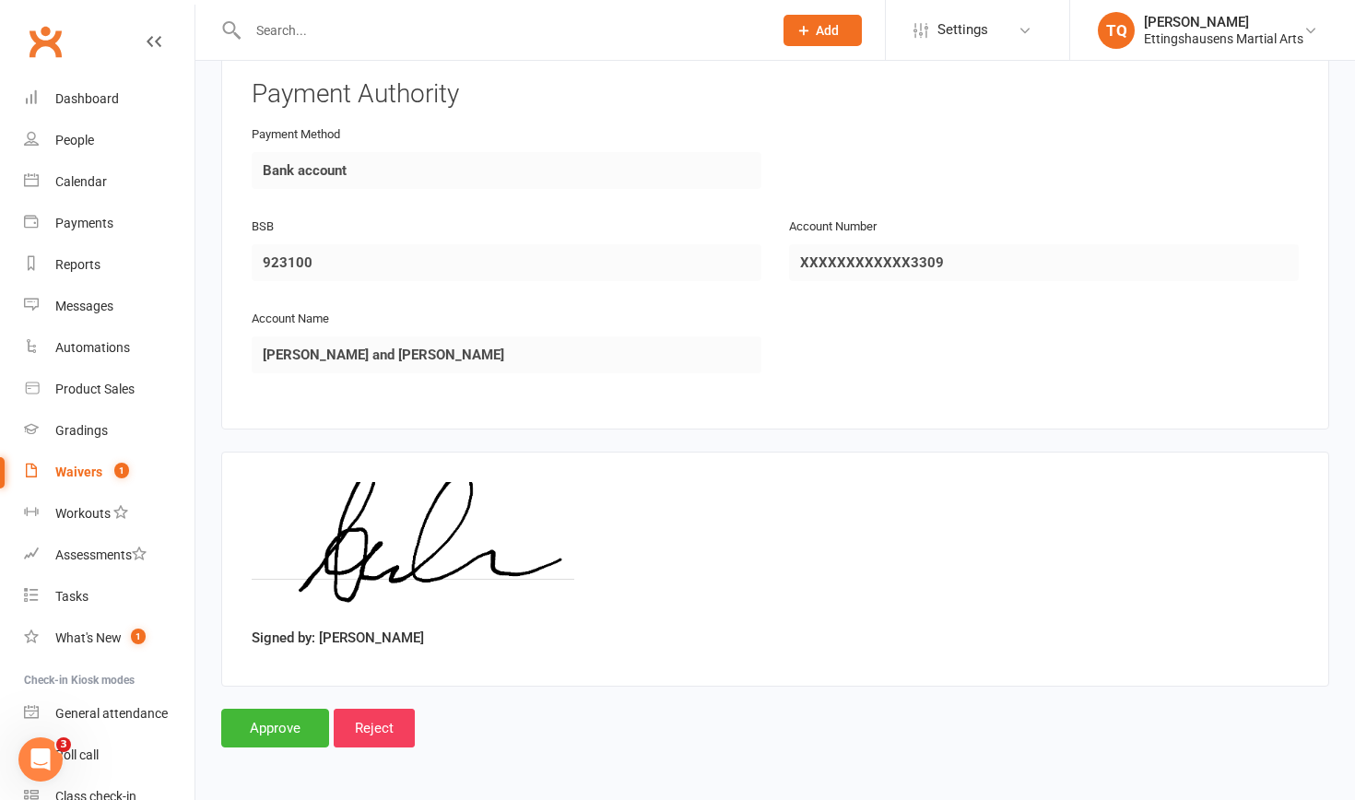
scroll to position [2047, 0]
click at [251, 718] on input "Approve" at bounding box center [275, 728] width 108 height 39
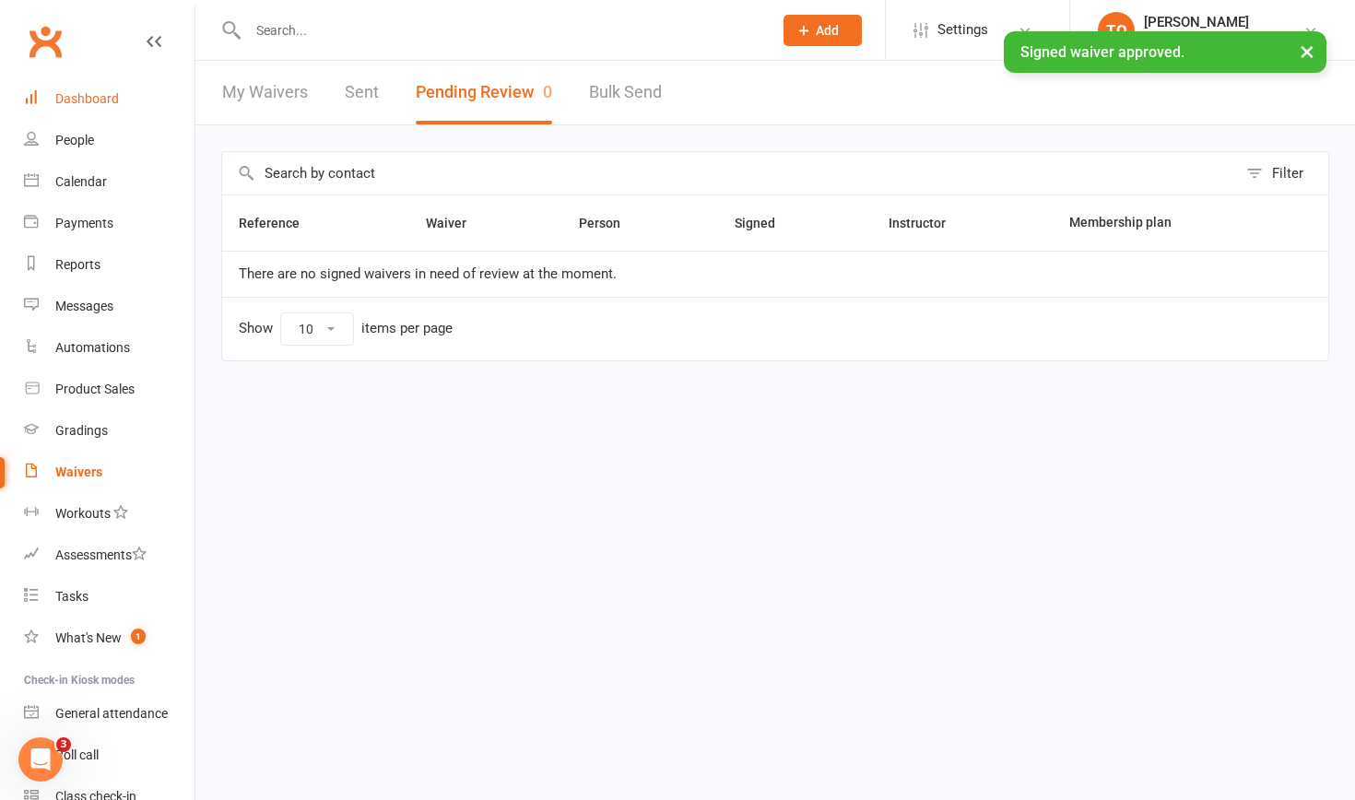
click at [107, 97] on div "Dashboard" at bounding box center [87, 98] width 64 height 15
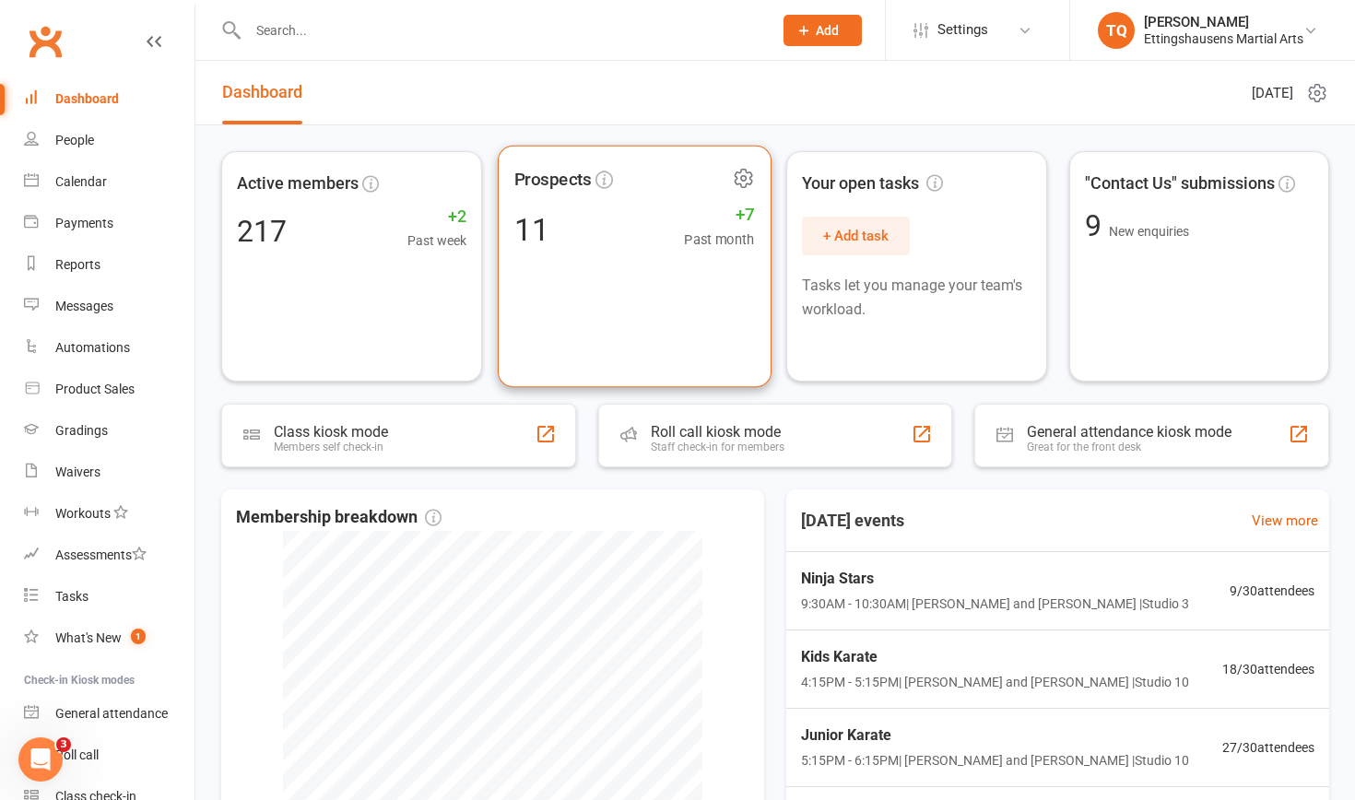
click at [609, 223] on div "11 +7 Past month" at bounding box center [633, 228] width 241 height 41
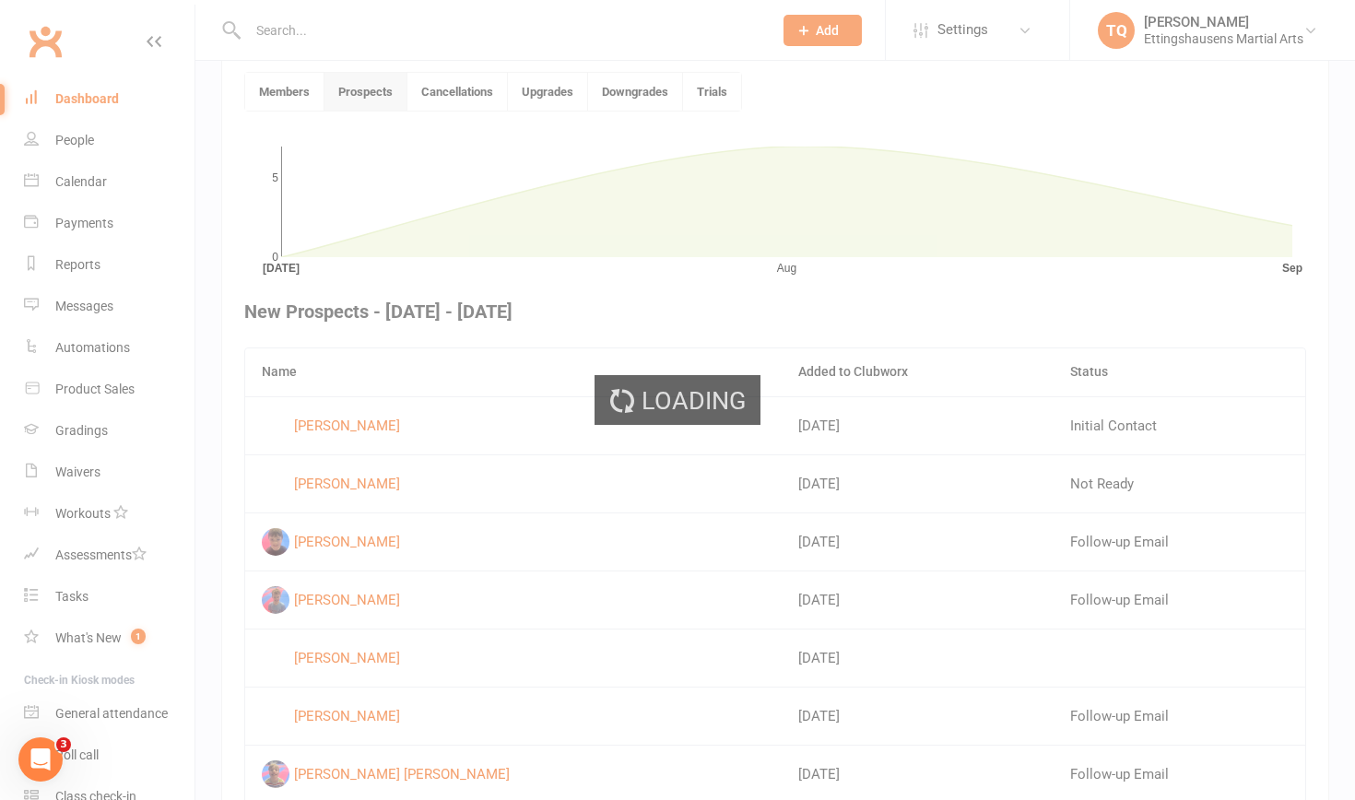
scroll to position [478, 0]
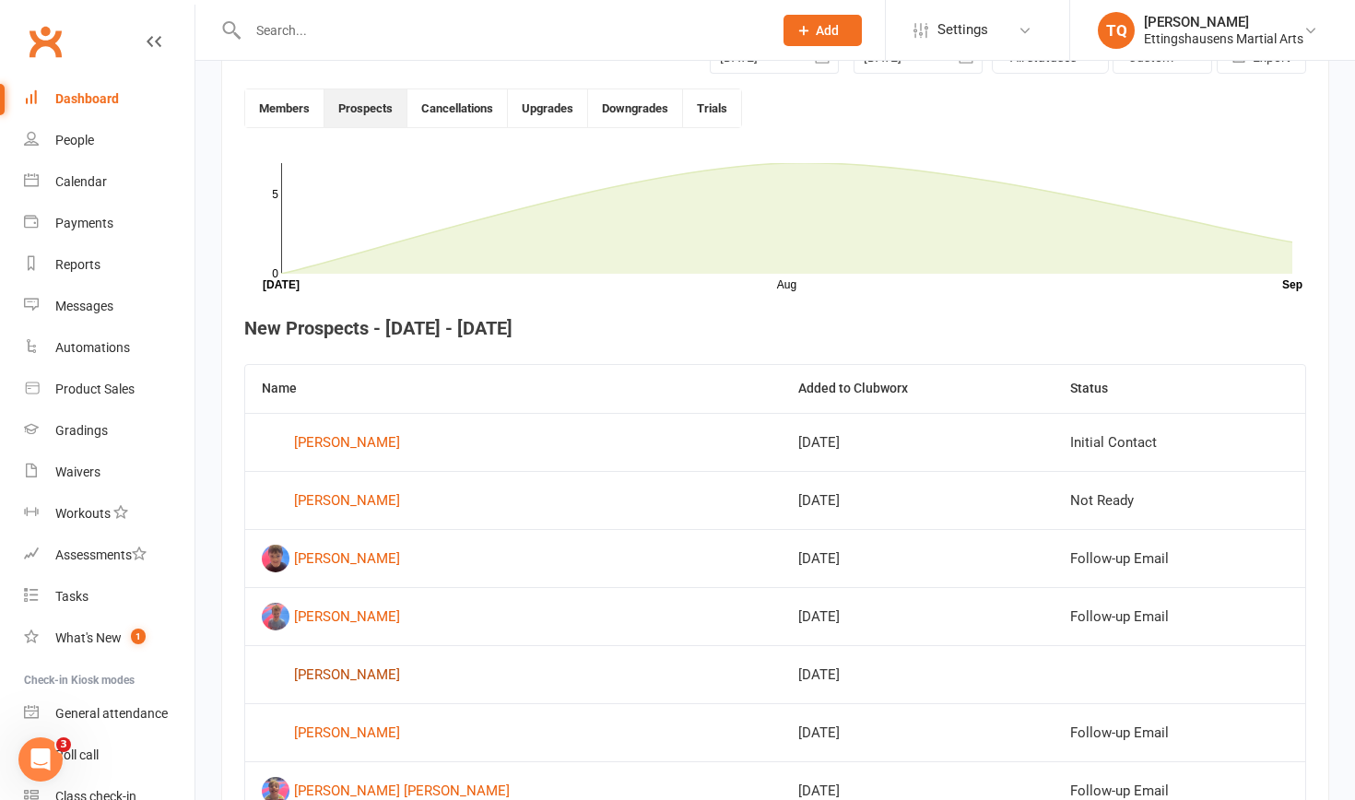
click at [323, 675] on div "[PERSON_NAME]" at bounding box center [347, 675] width 106 height 28
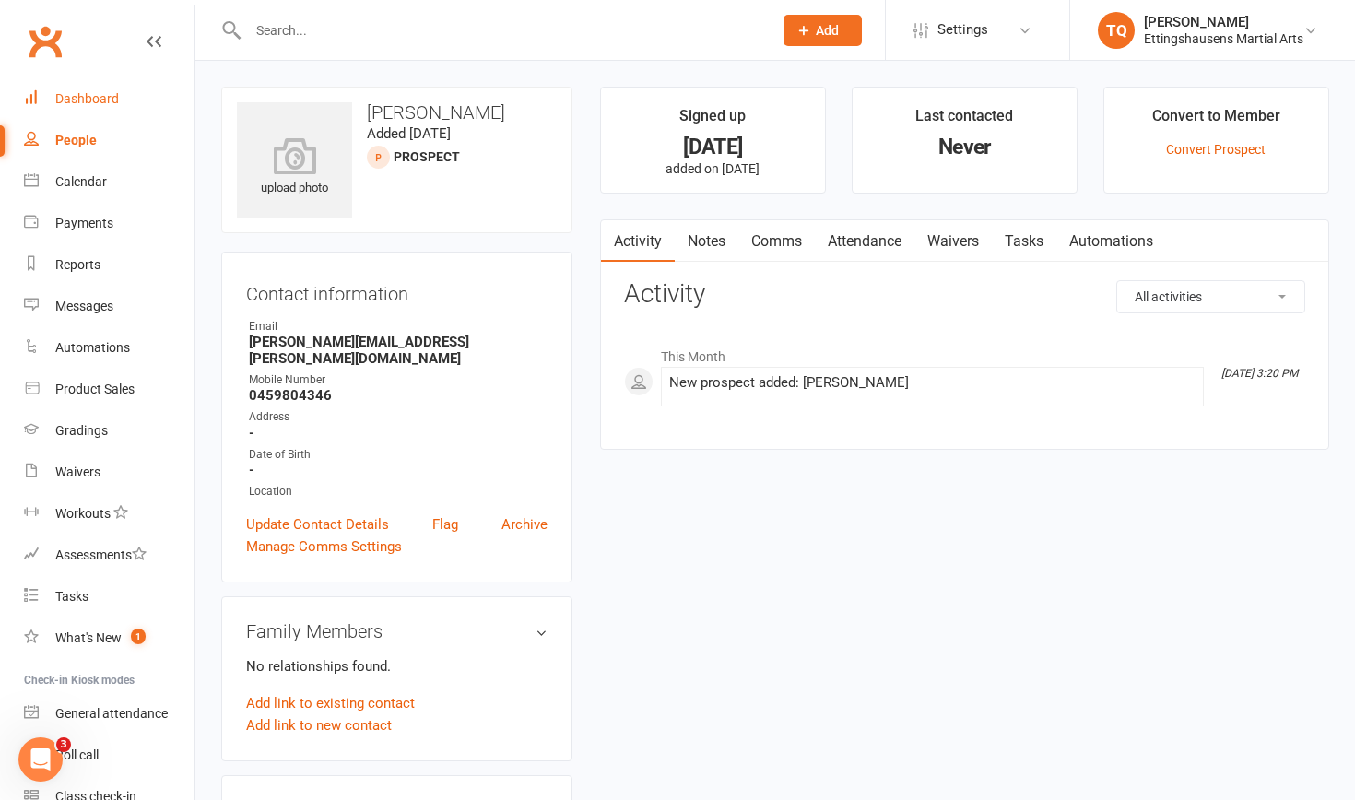
click at [87, 107] on link "Dashboard" at bounding box center [109, 98] width 171 height 41
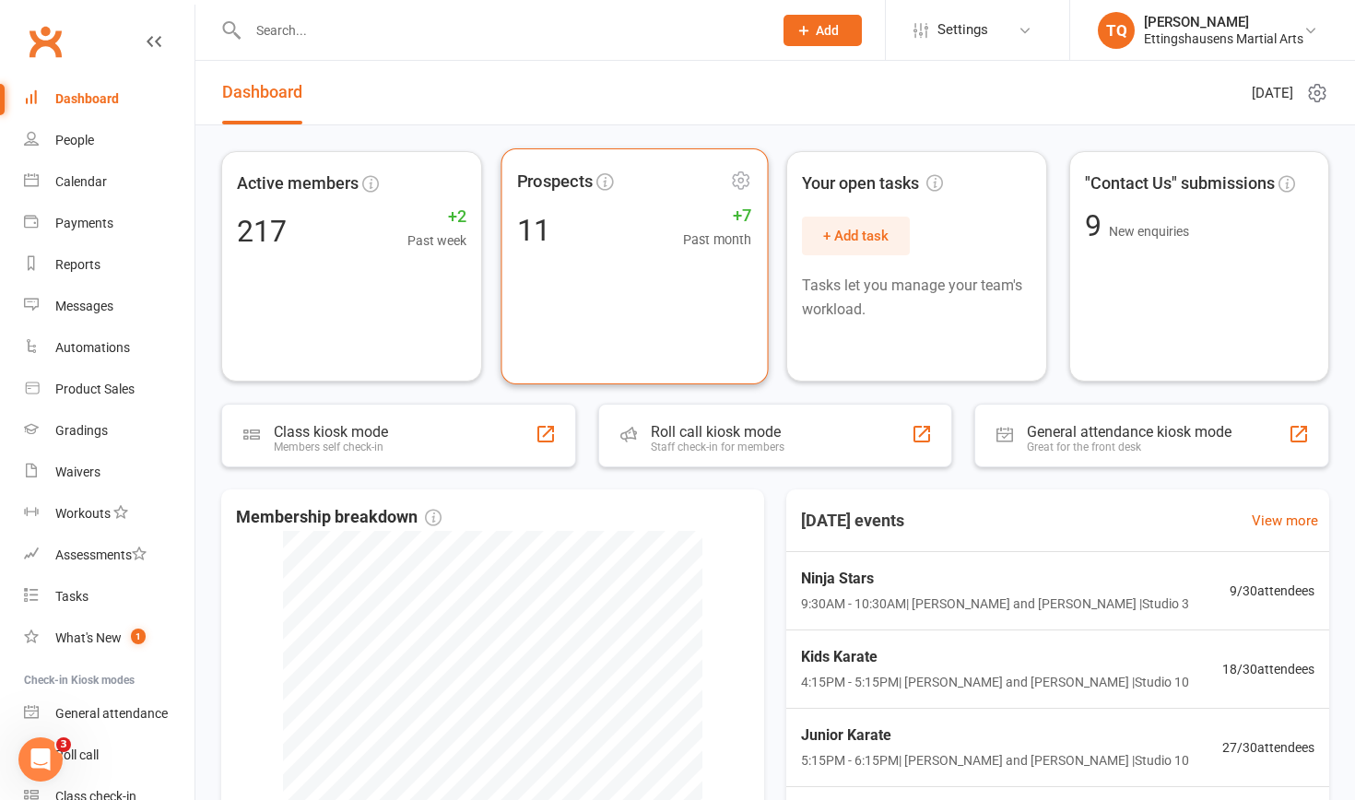
click at [626, 262] on div "Prospects 11 +7 Past month" at bounding box center [634, 266] width 267 height 236
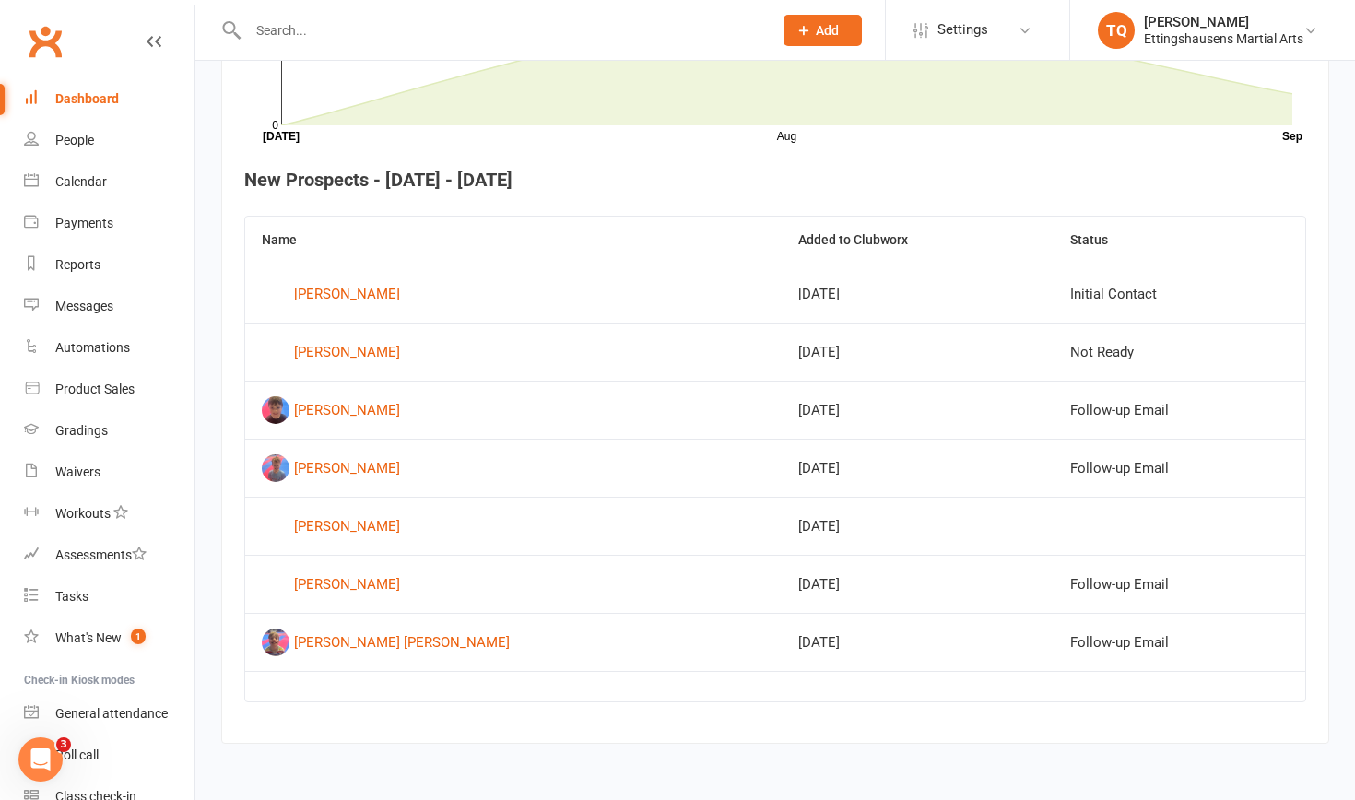
scroll to position [642, 0]
click at [376, 512] on div "[PERSON_NAME]" at bounding box center [347, 526] width 106 height 28
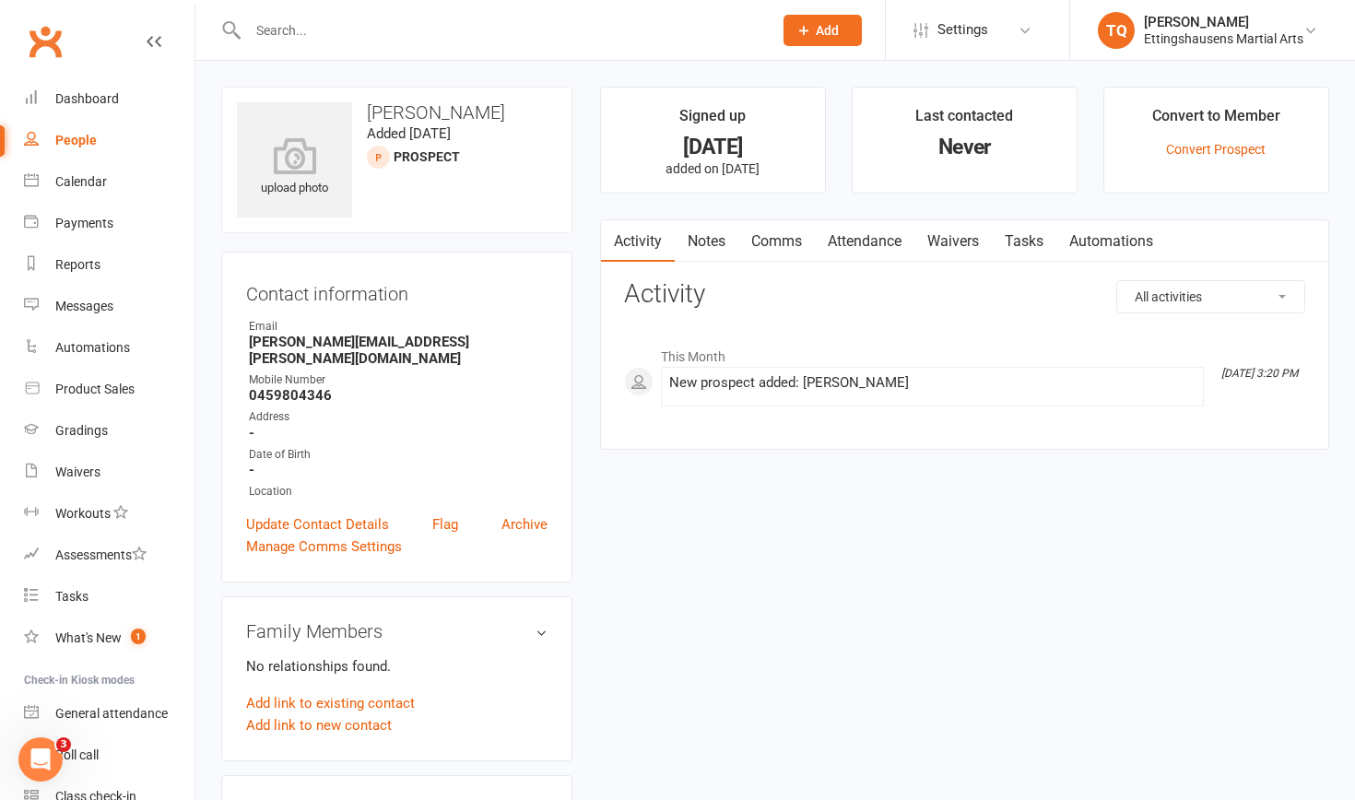
click at [282, 26] on input "text" at bounding box center [500, 31] width 517 height 26
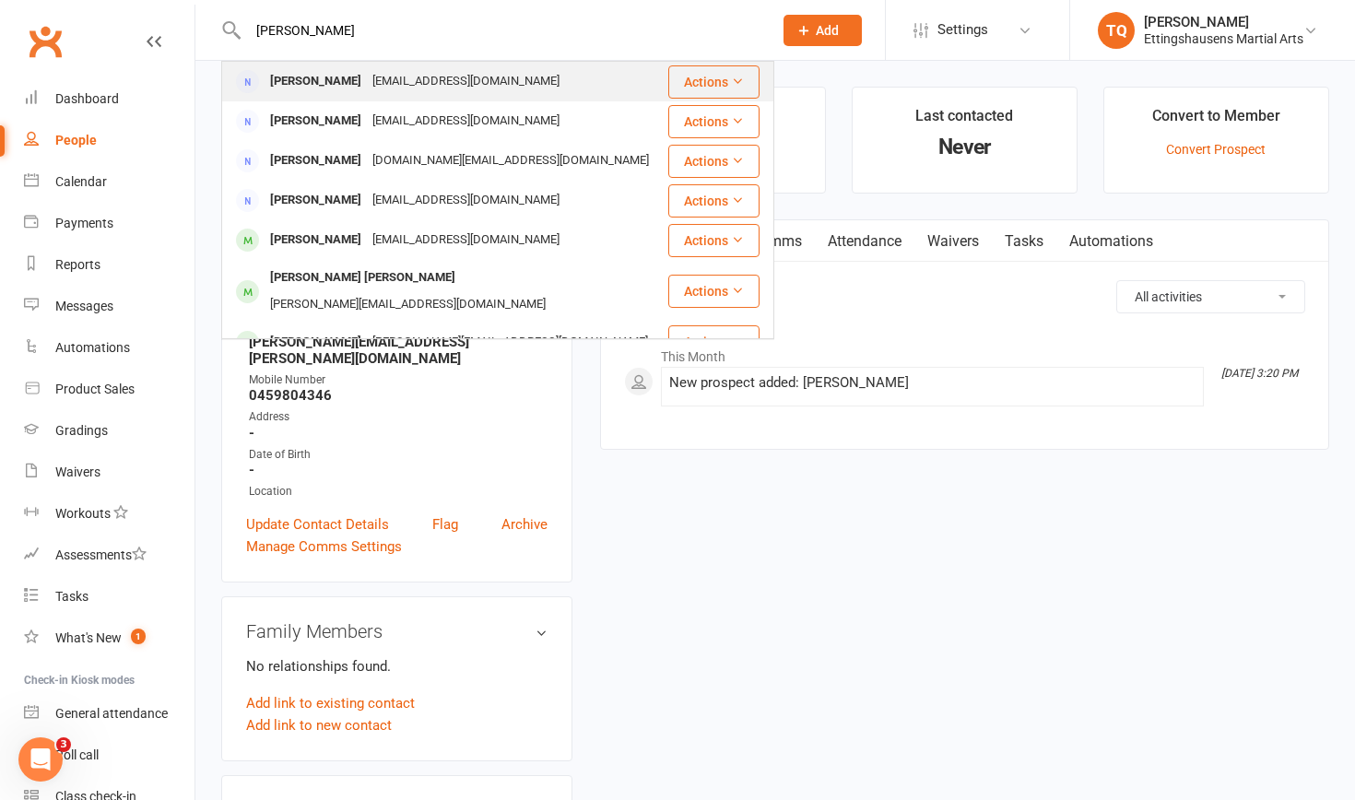
type input "[PERSON_NAME]"
click at [309, 85] on div "[PERSON_NAME]" at bounding box center [316, 81] width 102 height 27
